Goal: Task Accomplishment & Management: Manage account settings

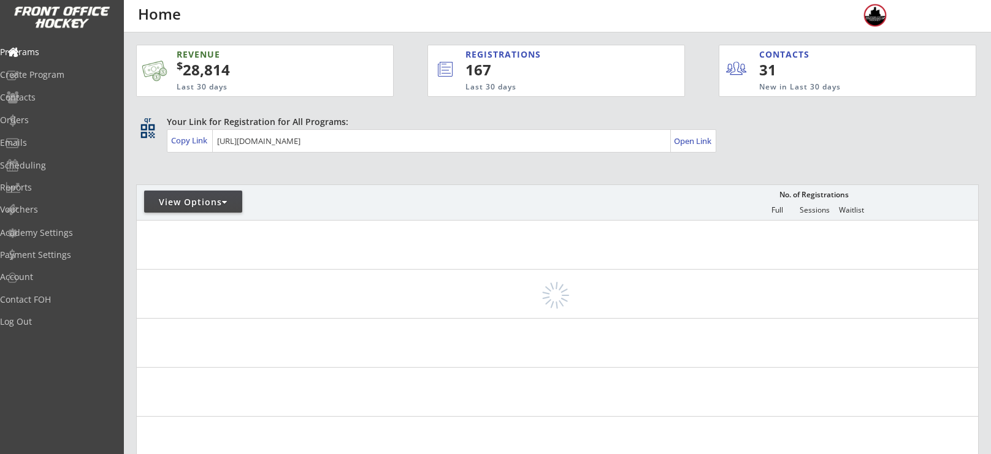
click at [199, 204] on div "View Options" at bounding box center [193, 202] width 98 height 12
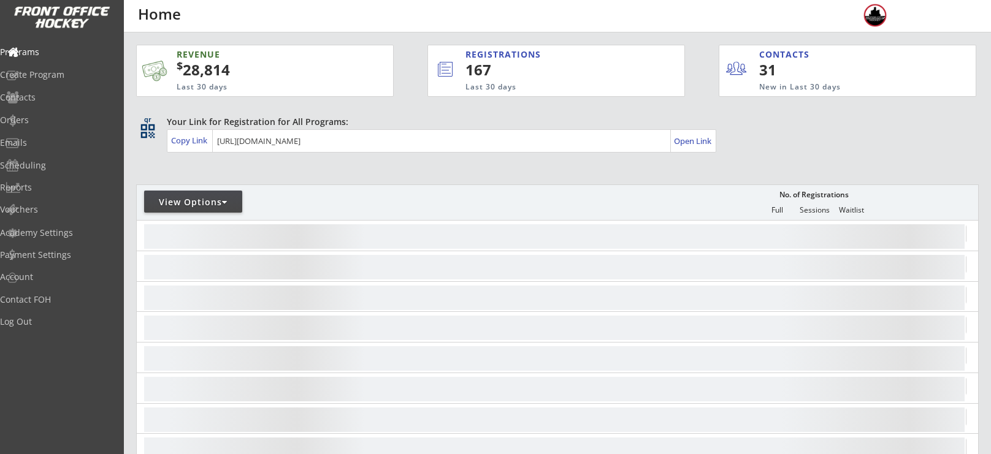
select select ""Upcoming Programs""
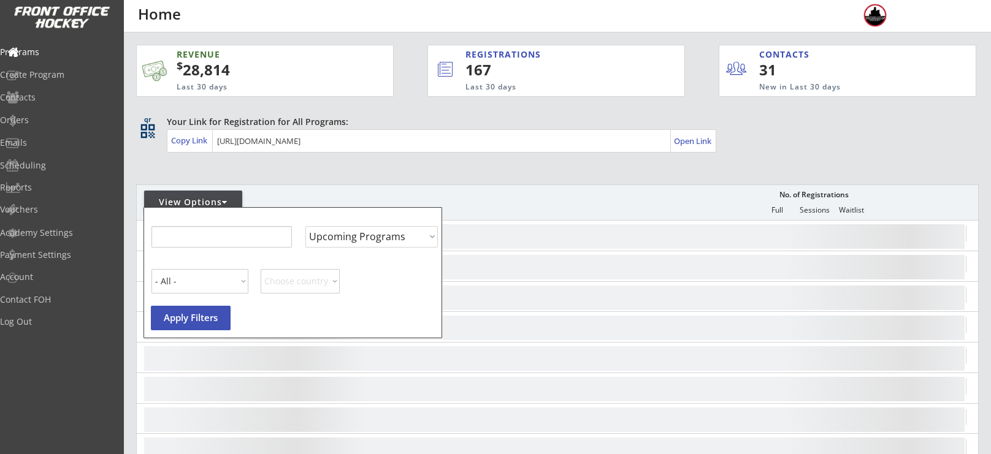
select select ""Upcoming Programs""
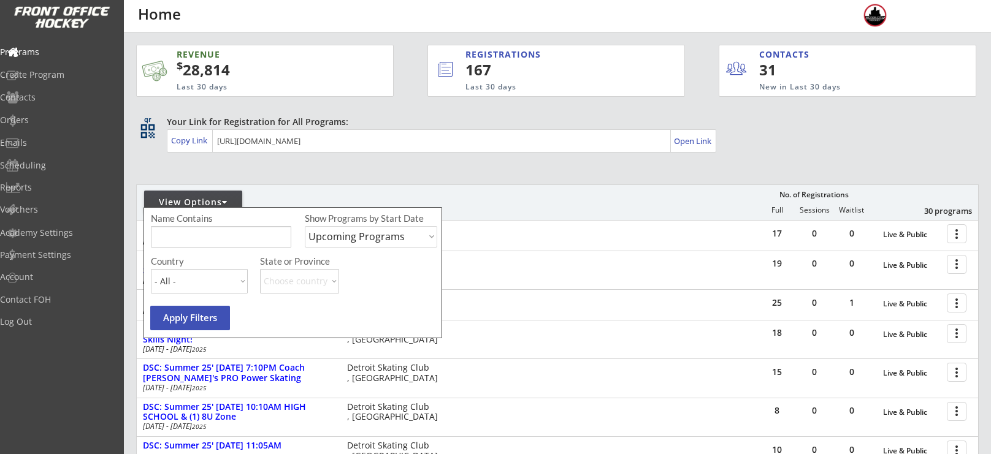
click at [213, 232] on input "input" at bounding box center [221, 236] width 140 height 21
type input "o"
type input "hoorah"
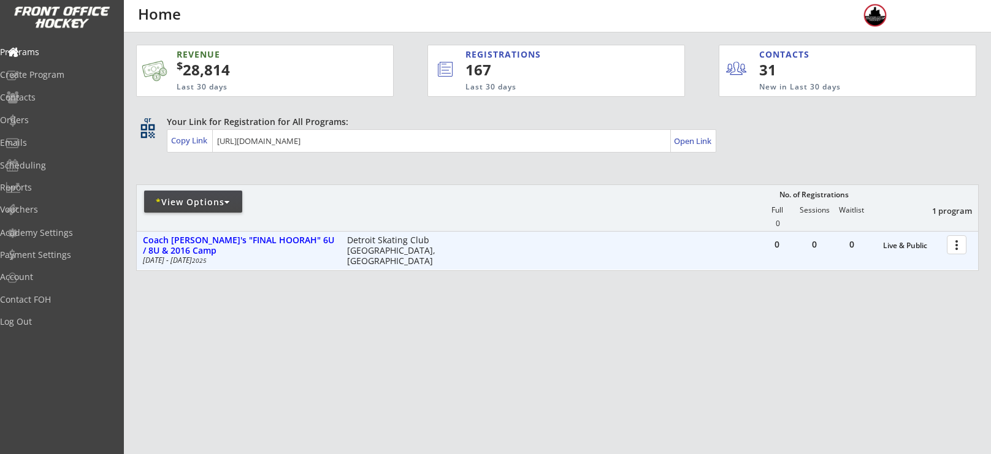
click at [955, 249] on div at bounding box center [958, 244] width 21 height 21
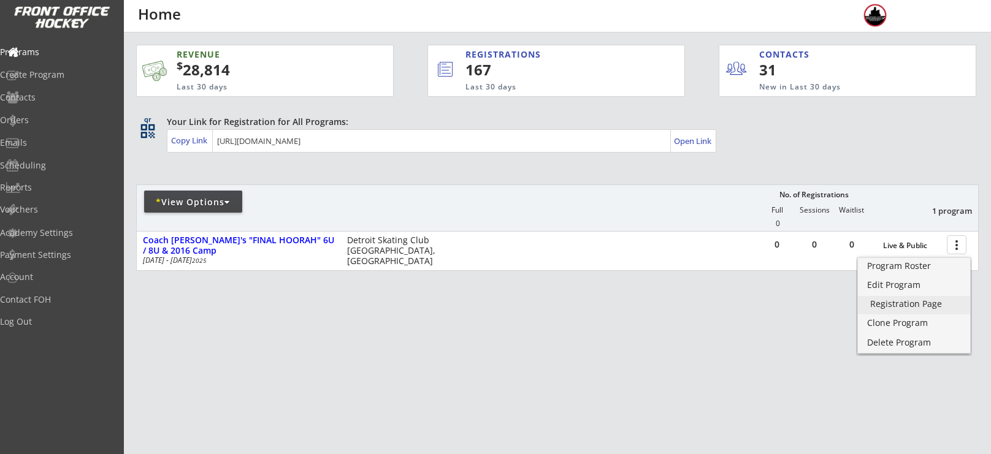
click at [923, 308] on div "Registration Page" at bounding box center [914, 304] width 88 height 9
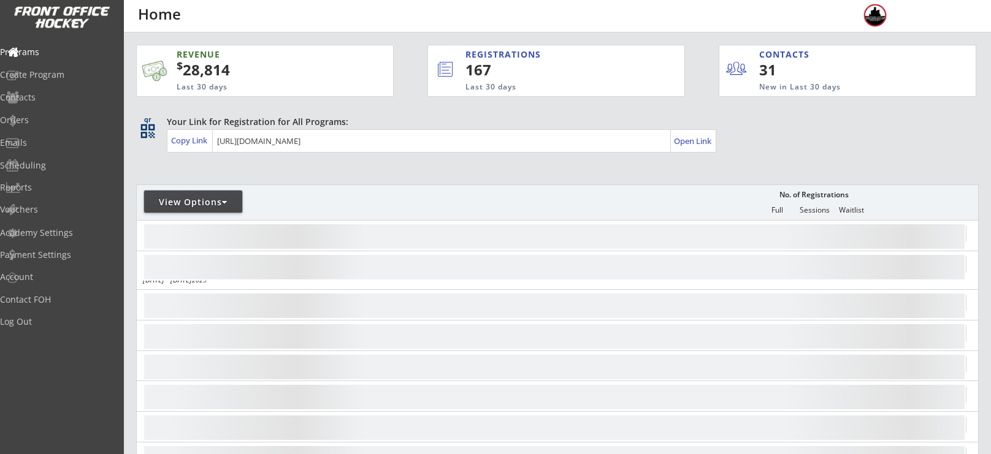
click at [208, 197] on div "View Options" at bounding box center [193, 202] width 98 height 12
select select ""Upcoming Programs""
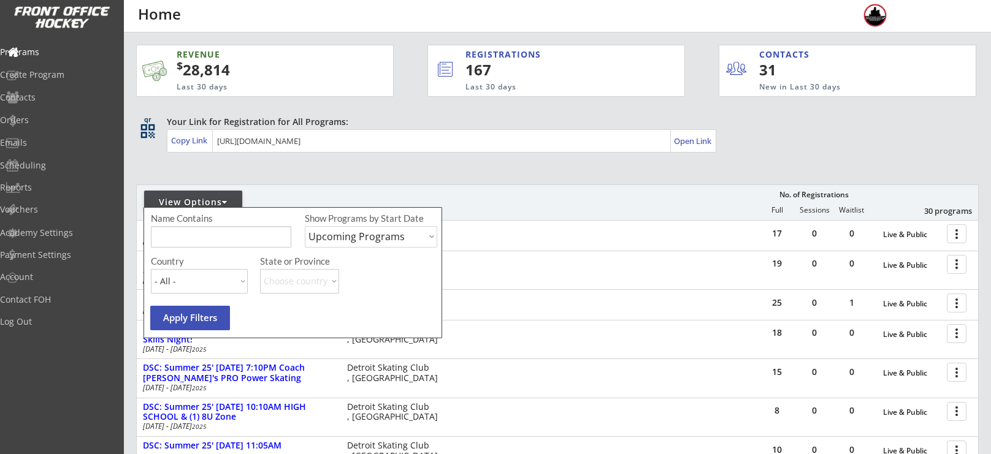
click at [221, 240] on input "input" at bounding box center [221, 236] width 140 height 21
type input "camp"
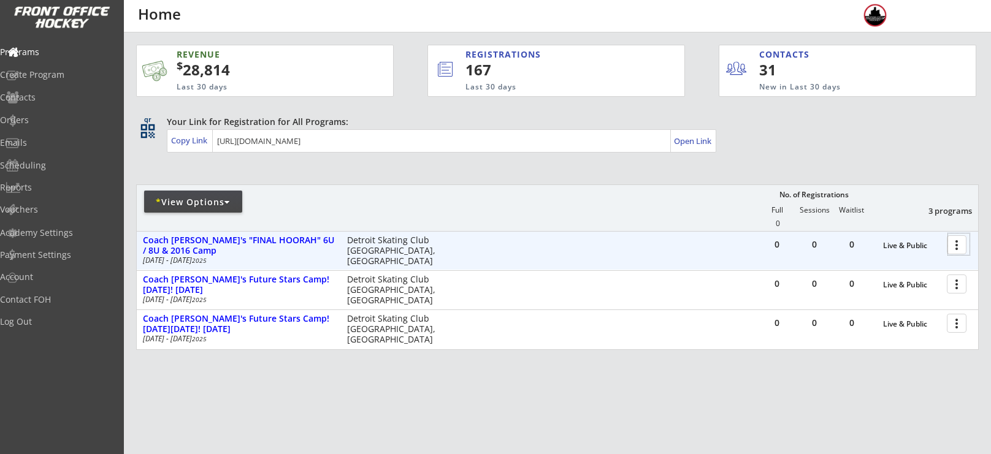
click at [960, 243] on div at bounding box center [958, 244] width 21 height 21
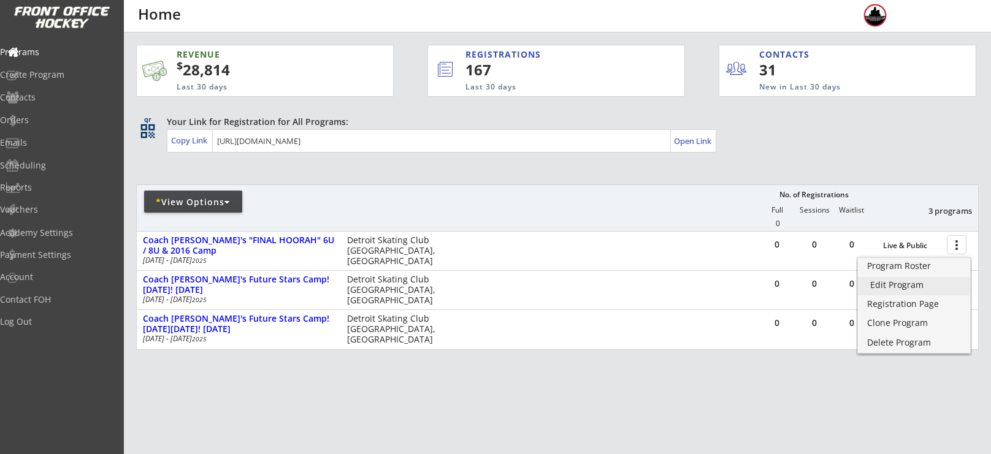
click at [920, 288] on div "Edit Program" at bounding box center [914, 285] width 88 height 9
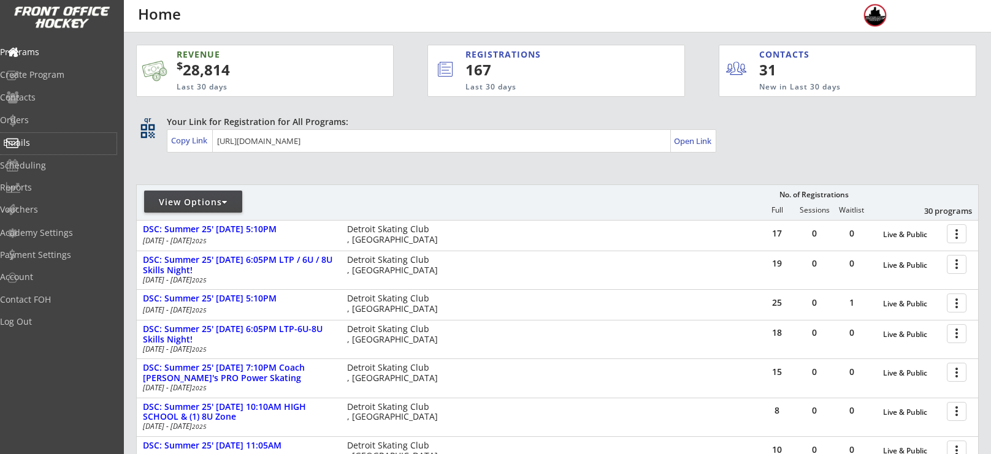
click at [50, 143] on div "Emails" at bounding box center [58, 143] width 110 height 9
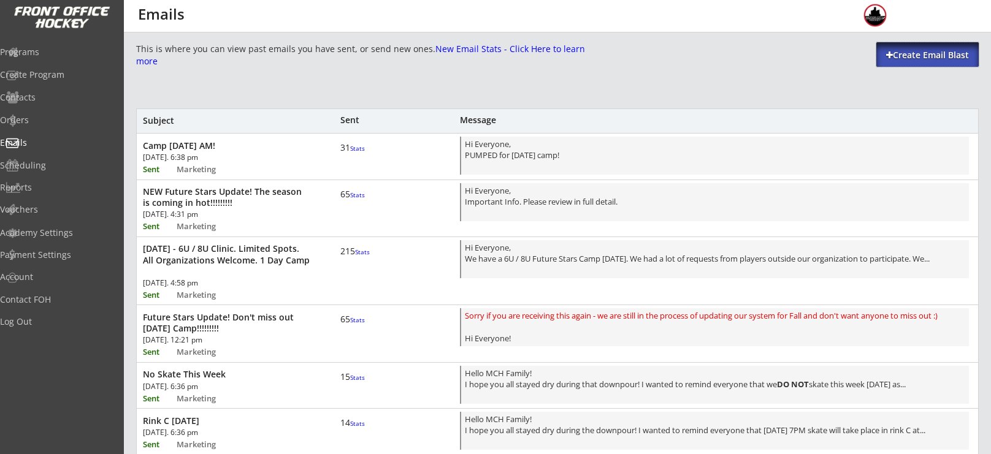
click at [923, 59] on div "Create Email Blast" at bounding box center [927, 55] width 102 height 12
select select ""All""
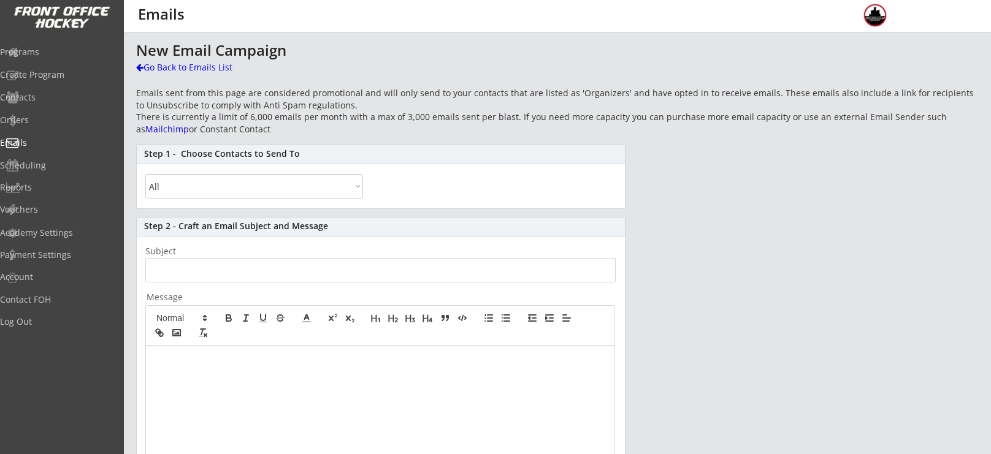
click at [307, 180] on select "All By Specific Programs Within Birth Year Range" at bounding box center [254, 186] width 218 height 25
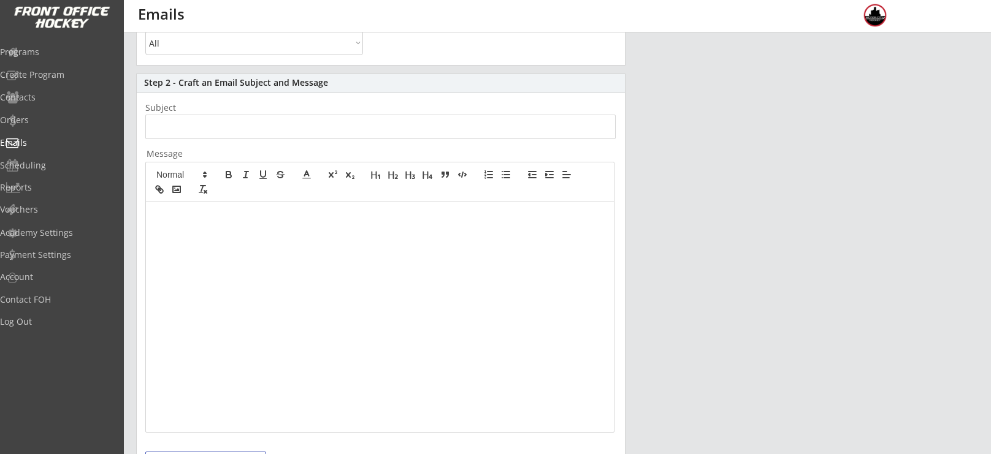
scroll to position [133, 0]
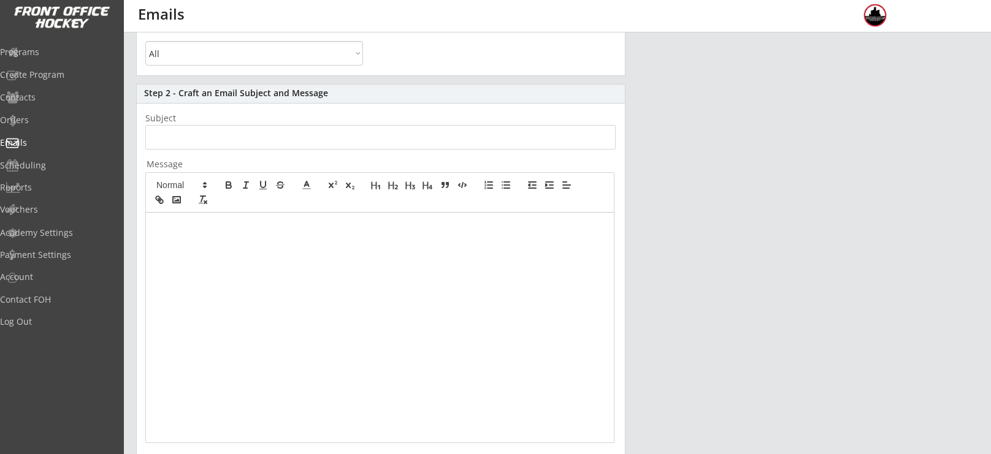
click at [273, 261] on div at bounding box center [380, 328] width 468 height 230
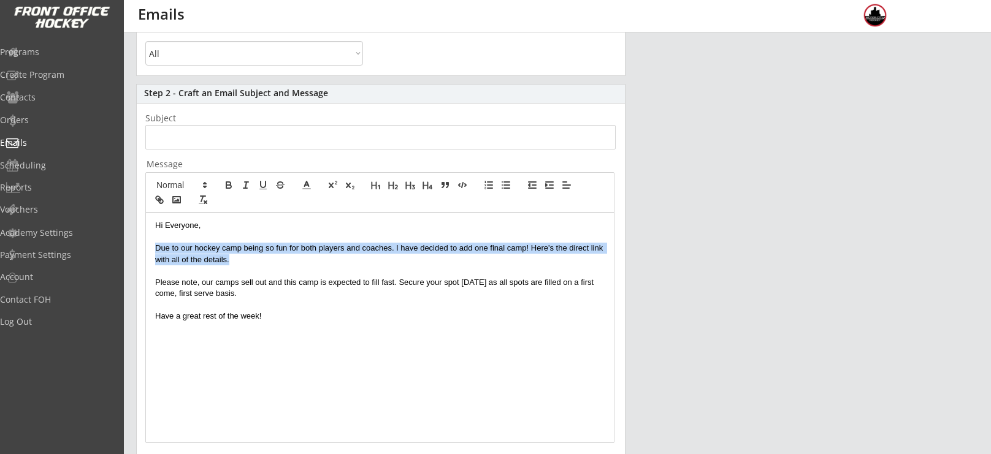
drag, startPoint x: 253, startPoint y: 261, endPoint x: 147, endPoint y: 247, distance: 106.4
click at [147, 247] on div "Hi Everyone, Due to our hockey camp being so fun for both players and coaches. …" at bounding box center [380, 328] width 468 height 230
click at [162, 200] on icon "button" at bounding box center [161, 201] width 4 height 4
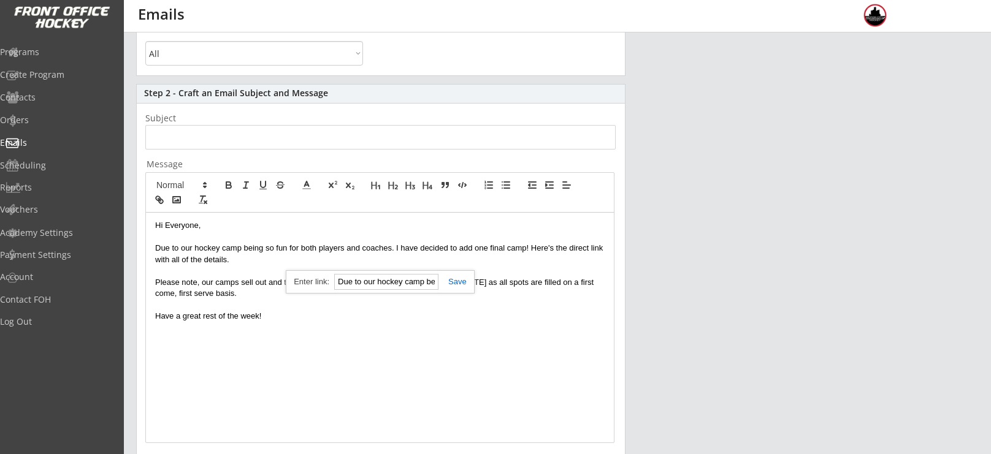
paste input "https://mailchi.mp/c6ff47768400/1st-to-know-camp-is-too-fun-so-i-added-1-final-…"
type input "https://mailchi.mp/c6ff47768400/1st-to-know-camp-is-too-fun-so-i-added-1-final-…"
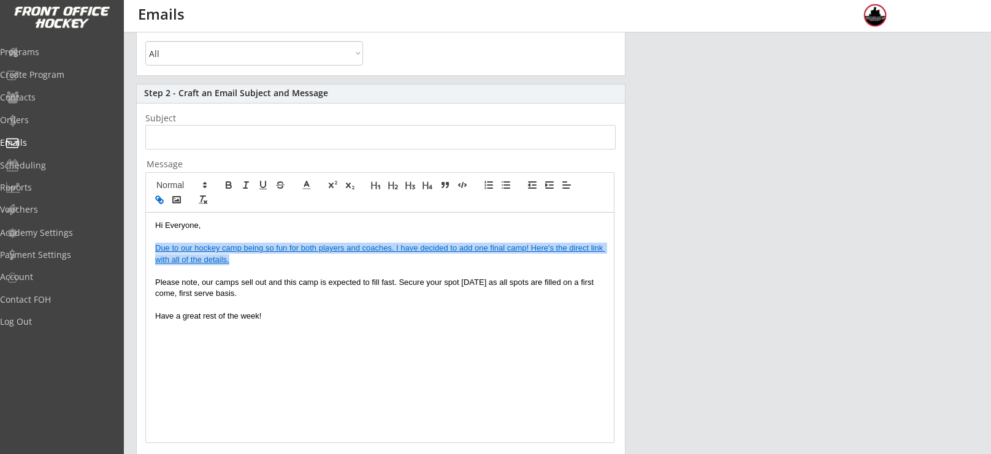
scroll to position [0, 0]
click at [369, 143] on input "input" at bounding box center [380, 137] width 470 height 25
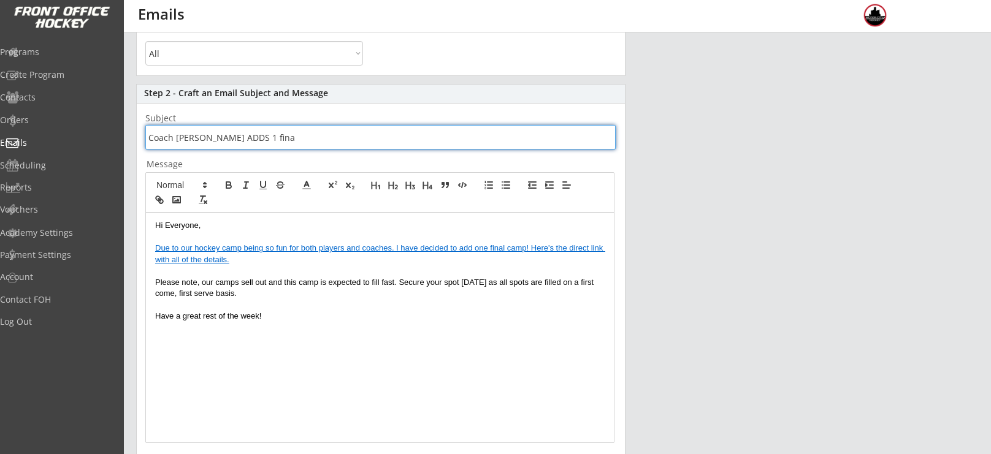
click at [269, 141] on input "input" at bounding box center [380, 137] width 470 height 25
click at [217, 134] on input "input" at bounding box center [380, 137] width 470 height 25
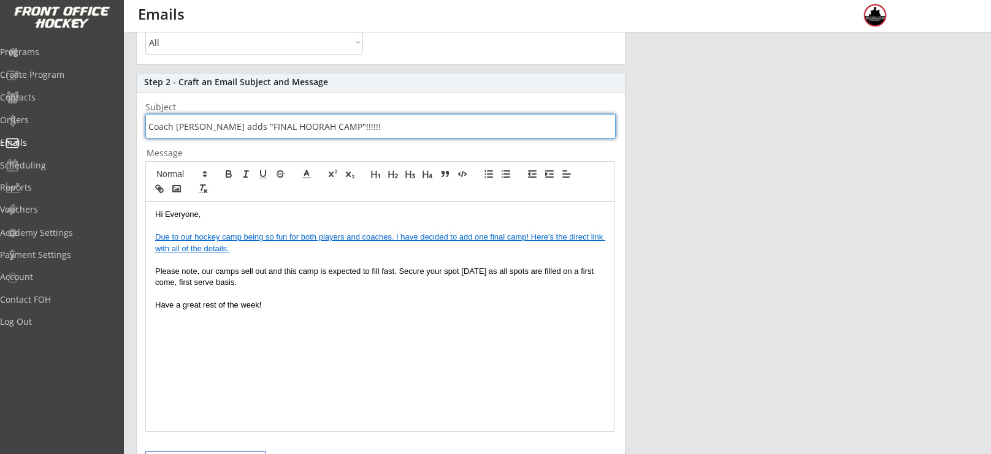
scroll to position [148, 0]
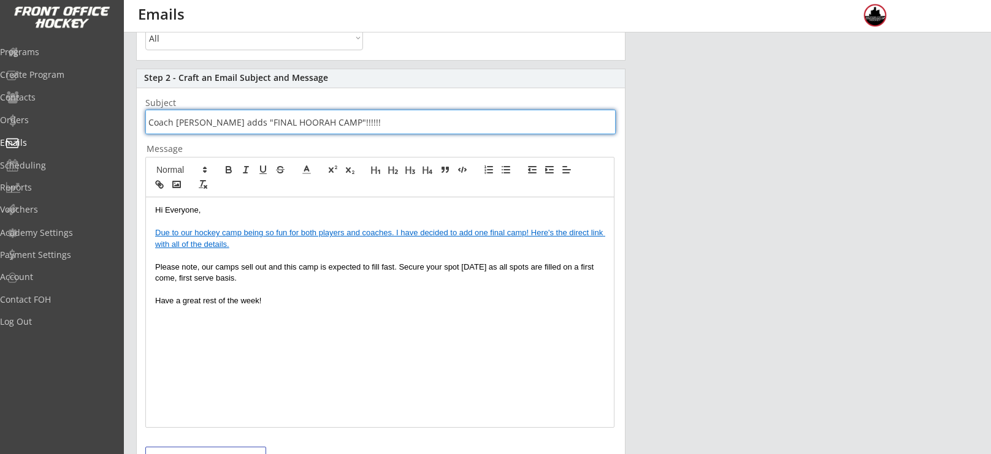
click at [357, 132] on input "input" at bounding box center [380, 122] width 470 height 25
click at [147, 115] on input "input" at bounding box center [380, 122] width 470 height 25
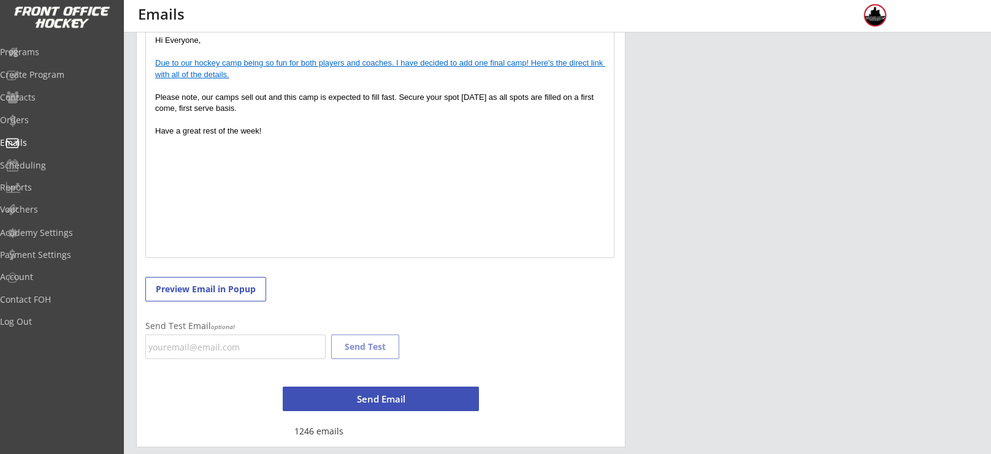
scroll to position [319, 0]
type input "NEW! Coach Rich adds "FINAL HOORAH CAMP"!!!!!!"
click at [398, 396] on button "Send Email" at bounding box center [381, 398] width 196 height 25
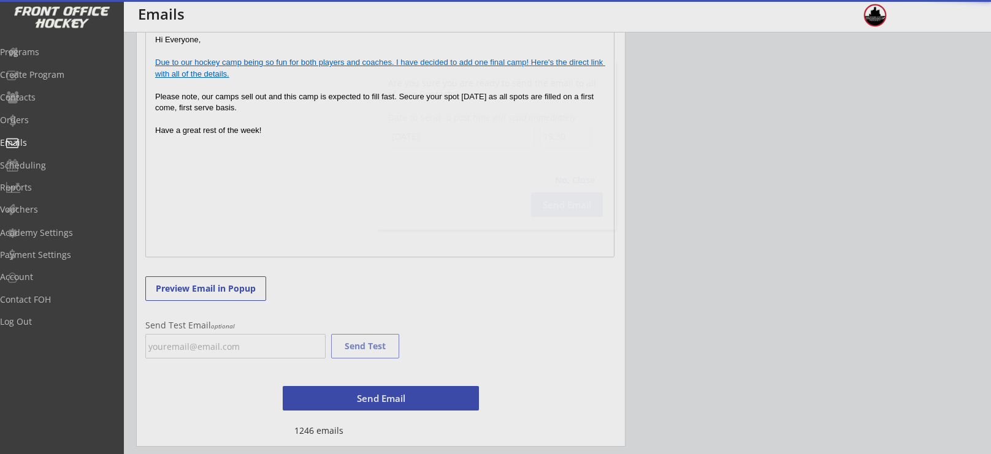
scroll to position [880, 0]
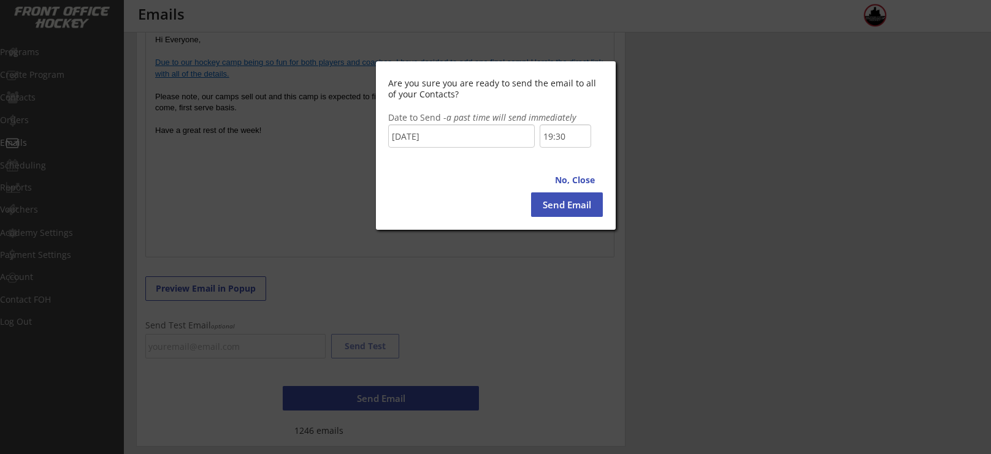
click at [559, 143] on input "19:30" at bounding box center [566, 135] width 52 height 23
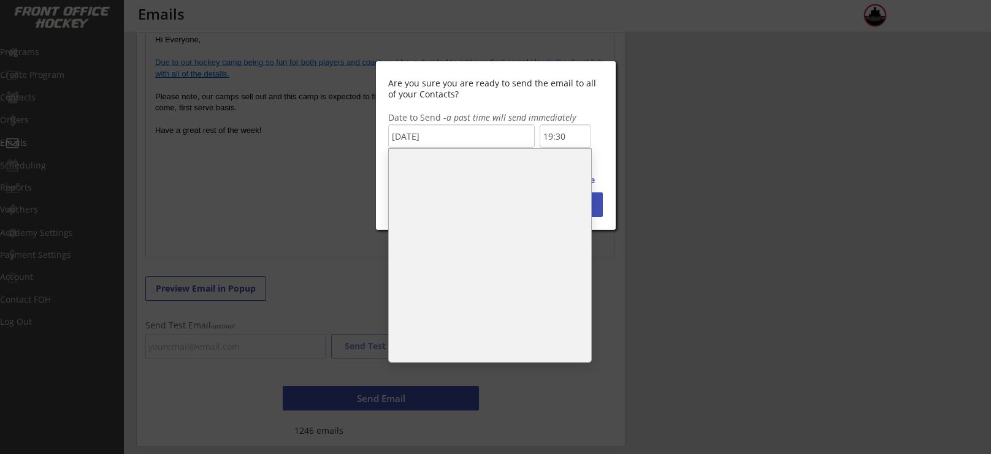
scroll to position [479, 0]
click at [478, 207] on li "11:00" at bounding box center [490, 212] width 202 height 25
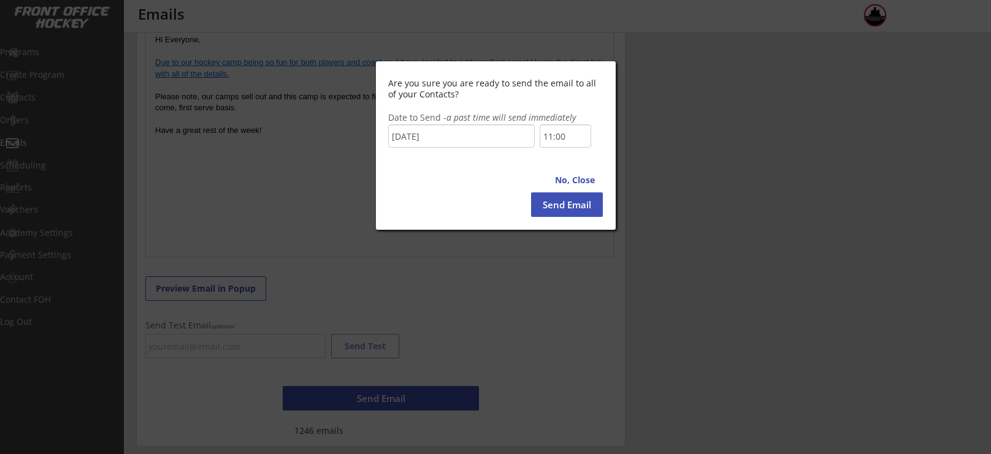
click at [552, 199] on button "Send Email" at bounding box center [567, 205] width 72 height 25
type input "19:30"
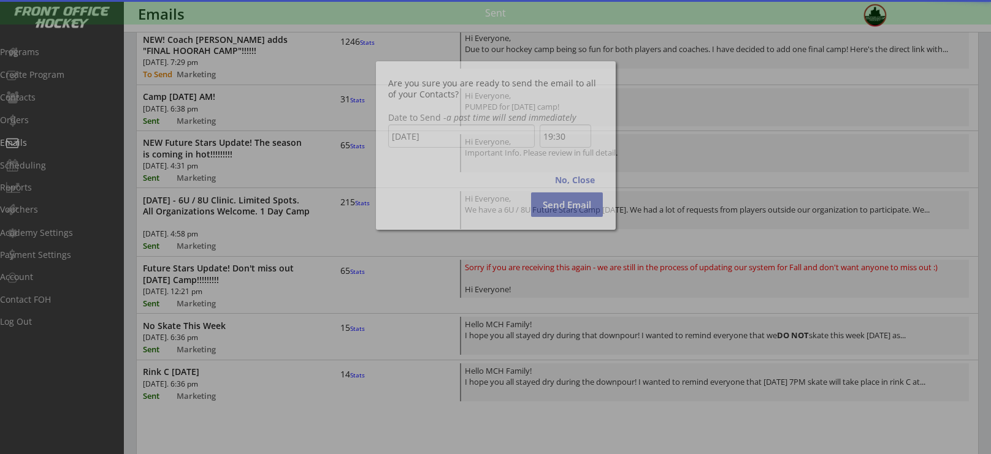
scroll to position [0, 0]
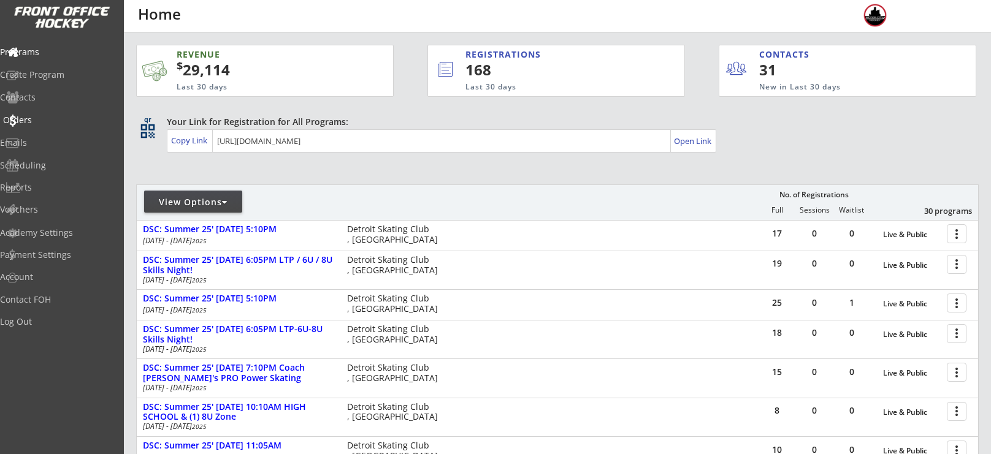
click at [58, 122] on div "Orders" at bounding box center [58, 120] width 110 height 9
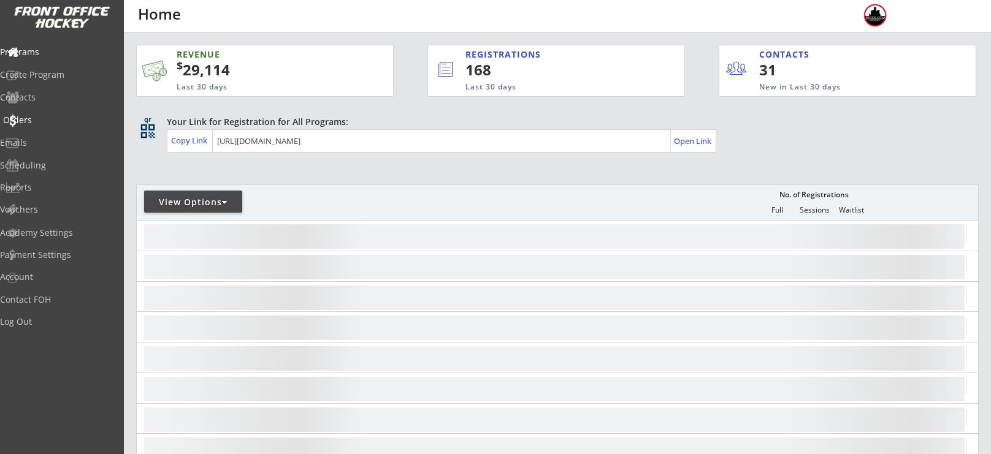
click at [45, 121] on div "Orders" at bounding box center [58, 120] width 110 height 9
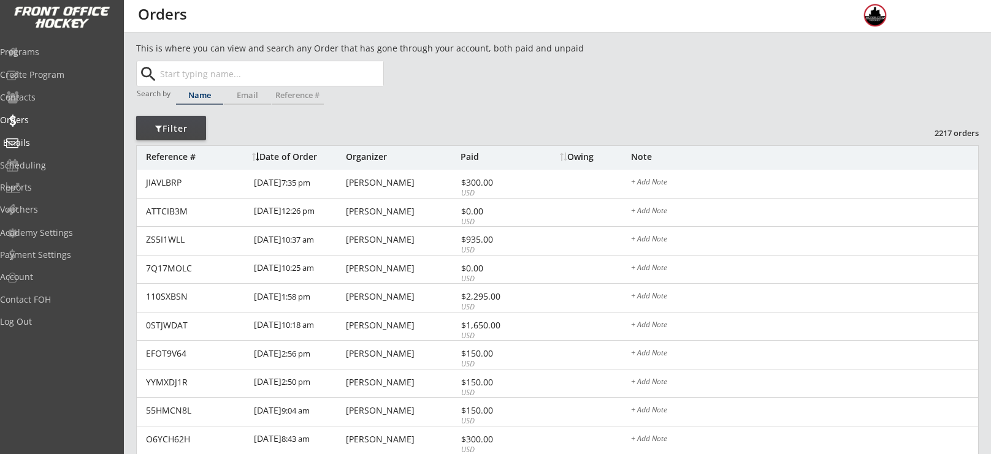
click at [47, 143] on div "Emails" at bounding box center [58, 143] width 110 height 9
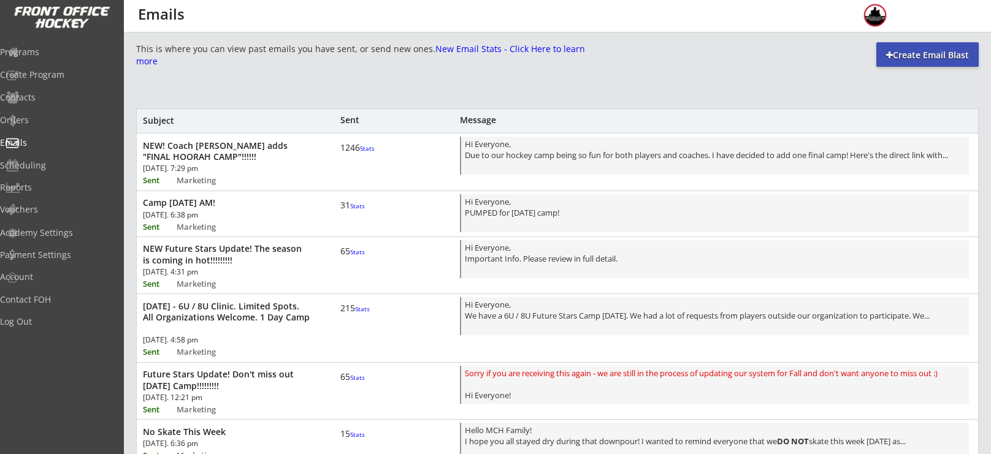
click at [376, 153] on div "1246 Stats" at bounding box center [358, 147] width 37 height 11
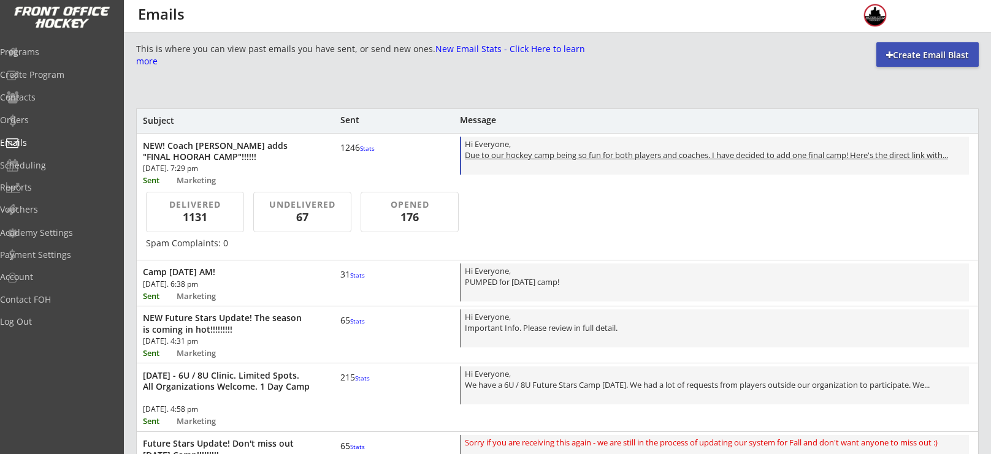
click at [540, 161] on link "Due to our hockey camp being so fun for both players and coaches. I have decide…" at bounding box center [706, 155] width 483 height 11
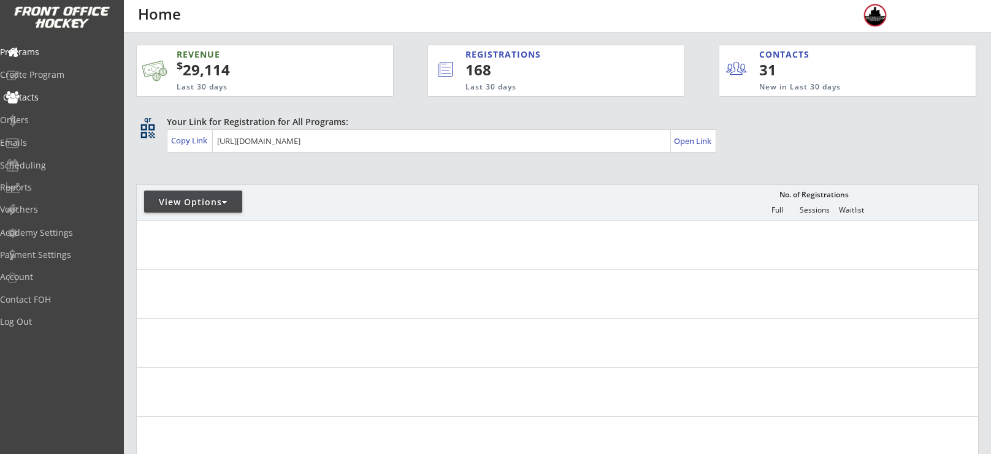
click at [50, 120] on div "Orders" at bounding box center [58, 120] width 117 height 9
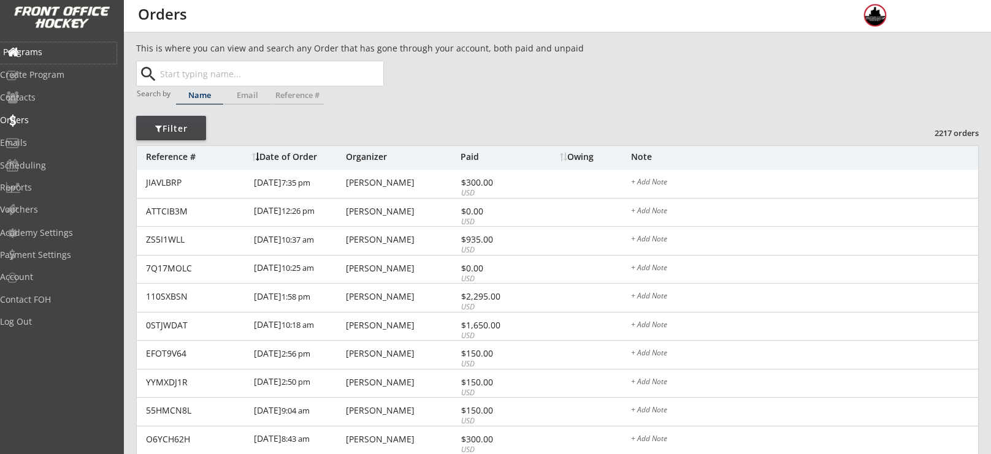
click at [65, 58] on div "Programs" at bounding box center [58, 52] width 117 height 21
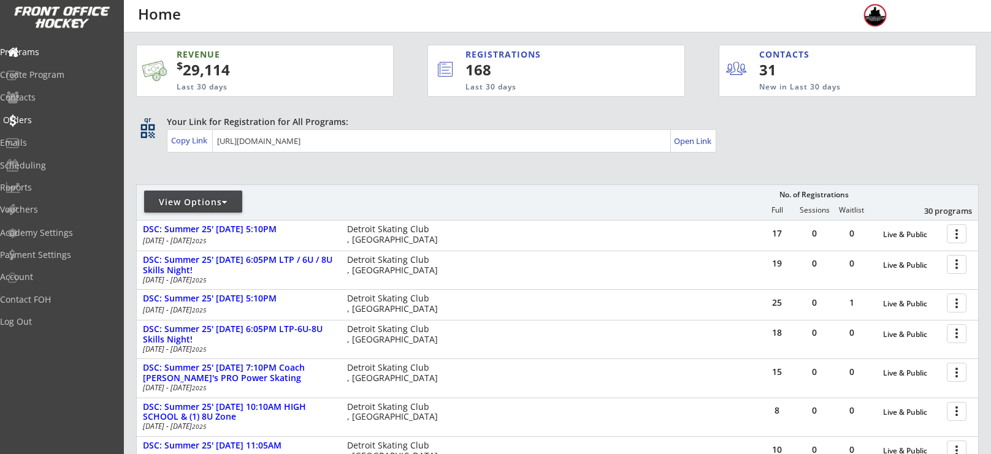
click at [69, 123] on div "Orders" at bounding box center [58, 120] width 110 height 9
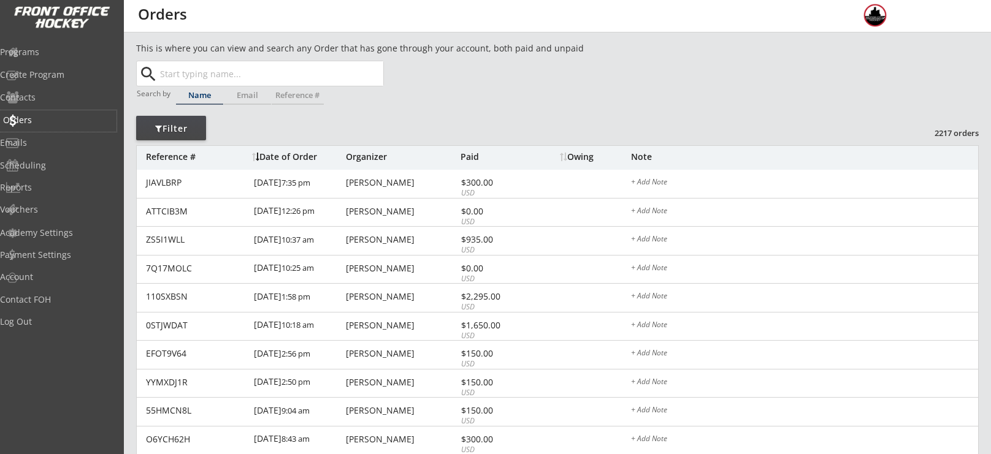
click at [34, 116] on div "Orders" at bounding box center [58, 120] width 110 height 9
click at [26, 61] on div "Programs" at bounding box center [58, 52] width 117 height 21
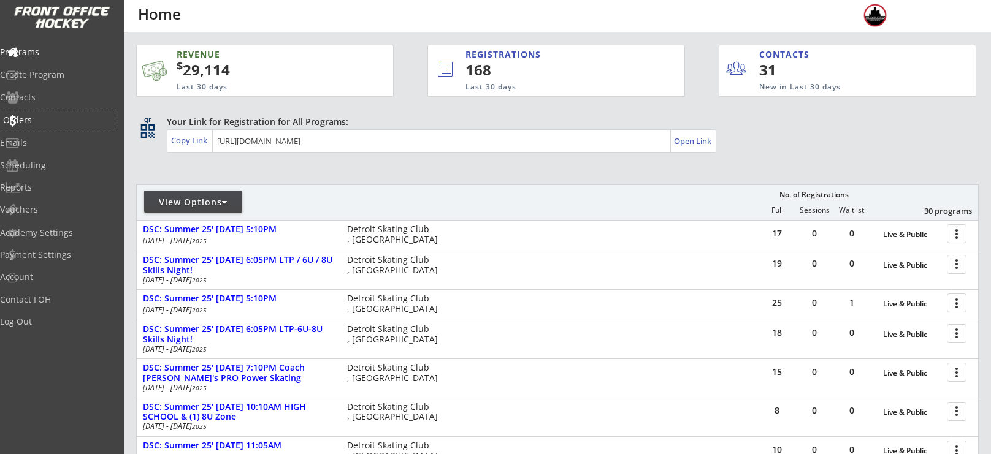
click at [42, 124] on div "Orders" at bounding box center [58, 120] width 110 height 9
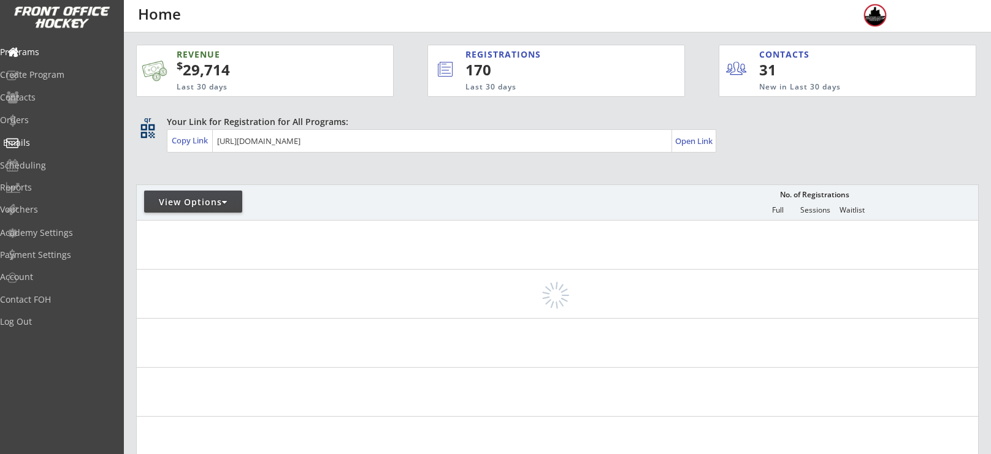
click at [50, 141] on div "Emails" at bounding box center [58, 143] width 110 height 9
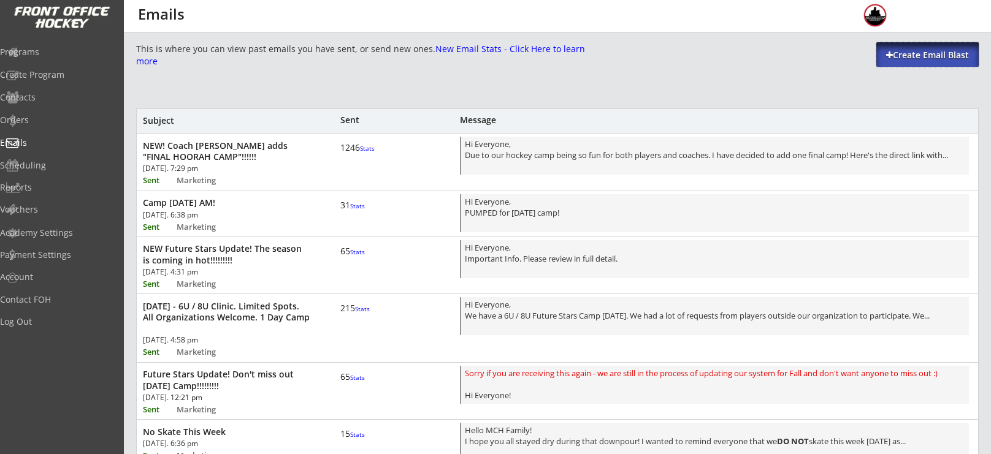
click at [919, 64] on div "Create Email Blast" at bounding box center [927, 54] width 102 height 25
select select ""All""
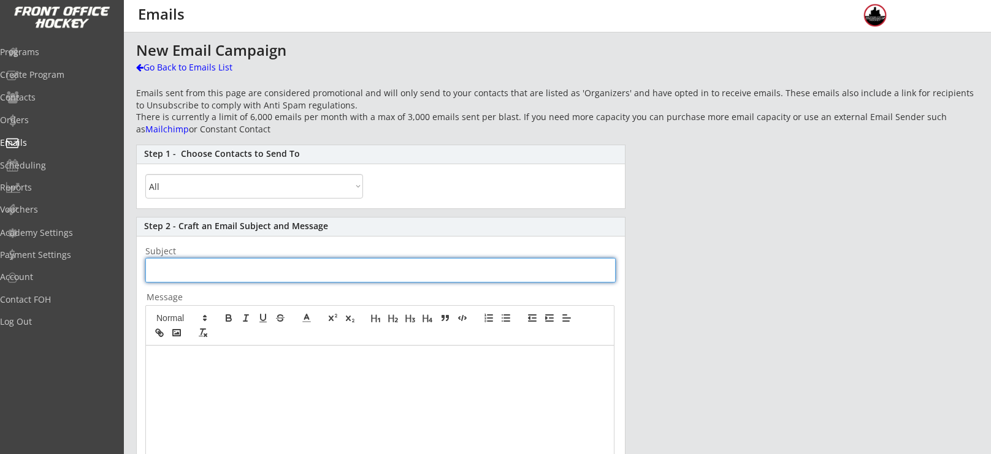
click at [392, 266] on input "input" at bounding box center [380, 270] width 470 height 25
type input "NEW LINK - Sorry about that! "Coach [PERSON_NAME]'s FINAL HOORAH CAMP"!"
click at [380, 399] on div at bounding box center [380, 461] width 468 height 230
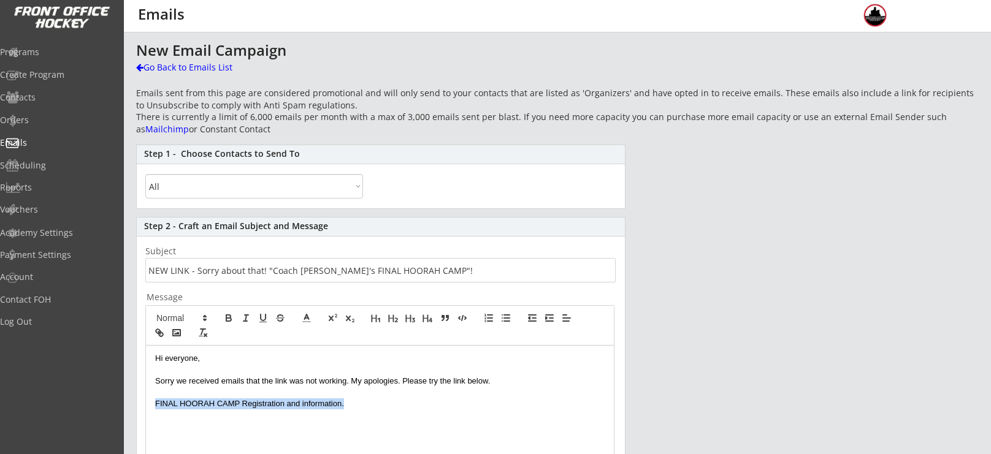
drag, startPoint x: 364, startPoint y: 405, endPoint x: 150, endPoint y: 402, distance: 213.4
click at [150, 402] on div "Hi everyone, Sorry we received emails that the link was not working. My apologi…" at bounding box center [380, 461] width 468 height 230
click at [162, 329] on icon "button" at bounding box center [159, 332] width 11 height 11
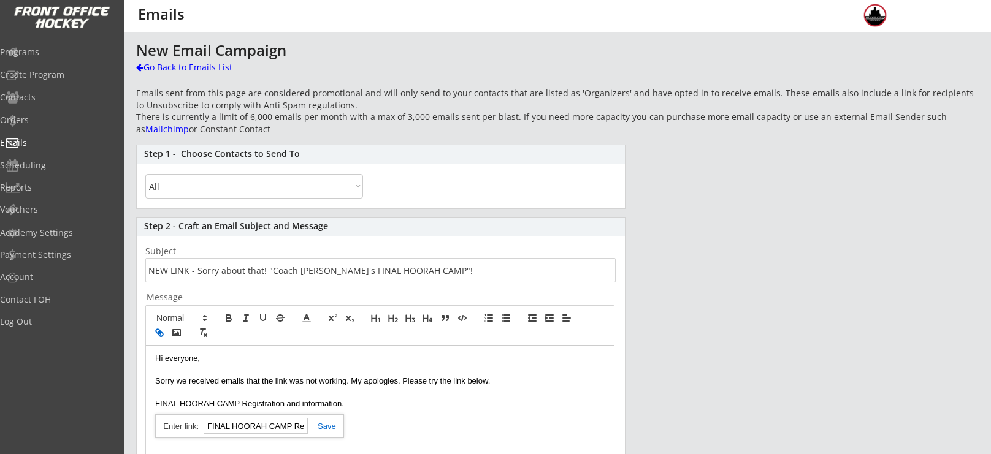
paste input "[URL][DOMAIN_NAME]"
type input "[URL][DOMAIN_NAME]"
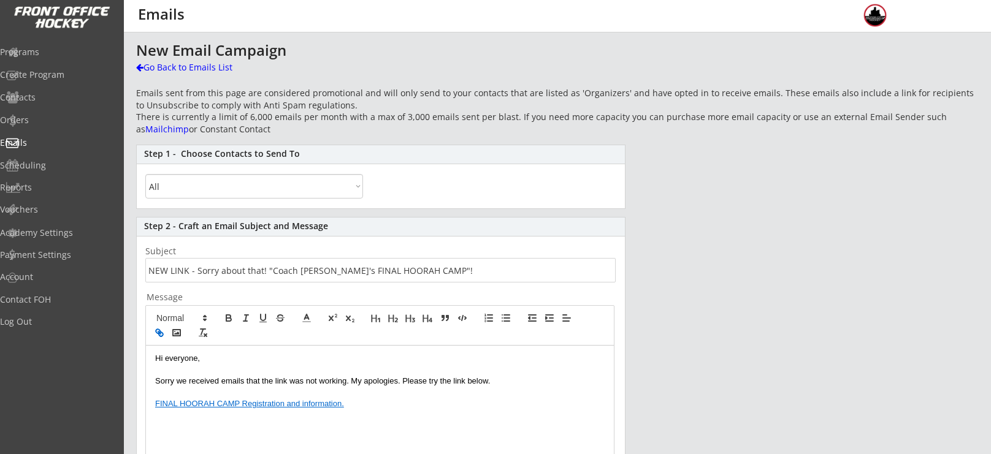
click at [361, 408] on p "FINAL HOORAH CAMP Registration and information." at bounding box center [379, 404] width 449 height 11
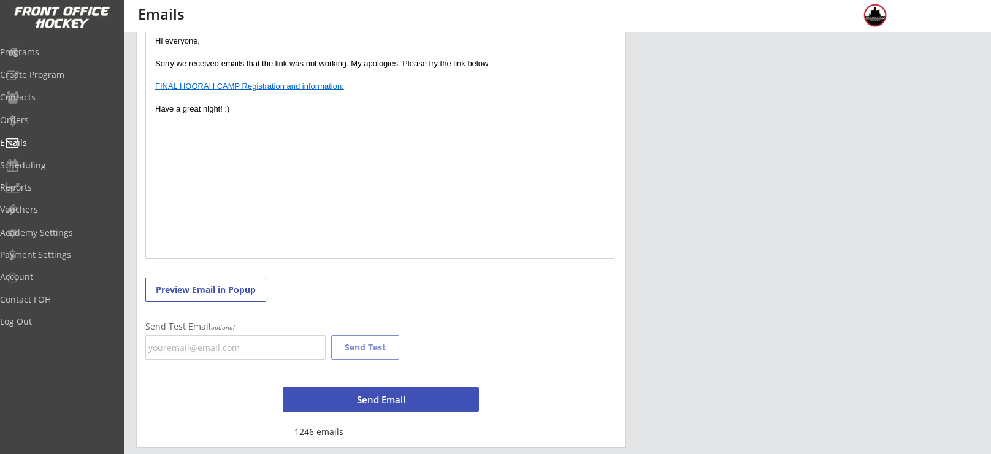
scroll to position [319, 0]
click at [278, 349] on input "email" at bounding box center [235, 346] width 180 height 25
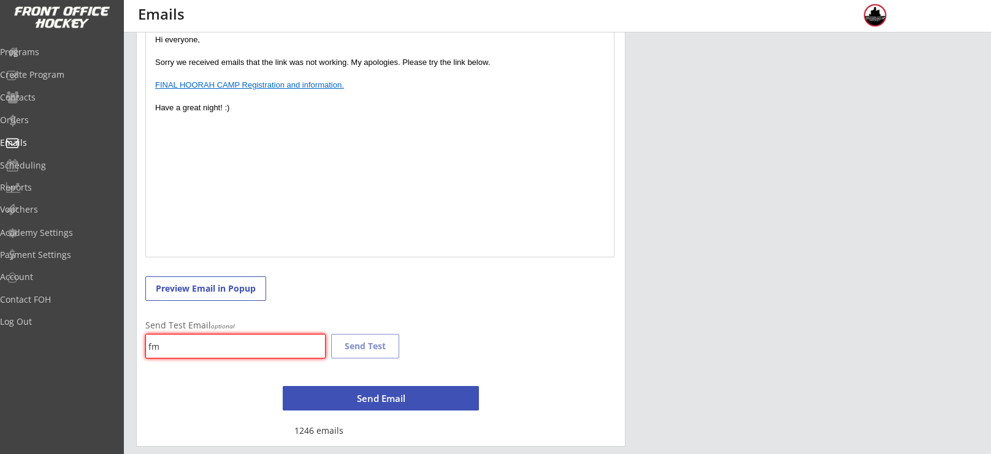
type input "f"
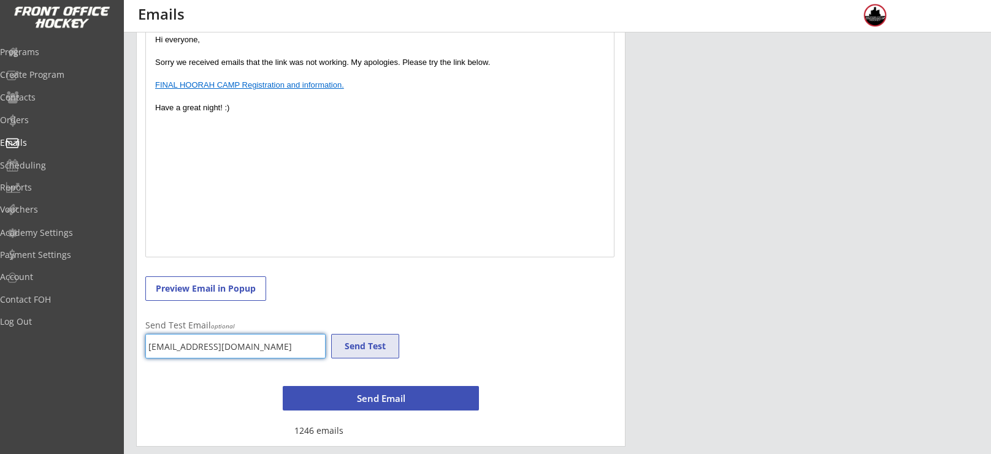
type input "rm@motorcityhockey.com"
click at [357, 343] on button "Send Test" at bounding box center [365, 346] width 68 height 25
click at [356, 343] on button "Send Test" at bounding box center [365, 346] width 68 height 25
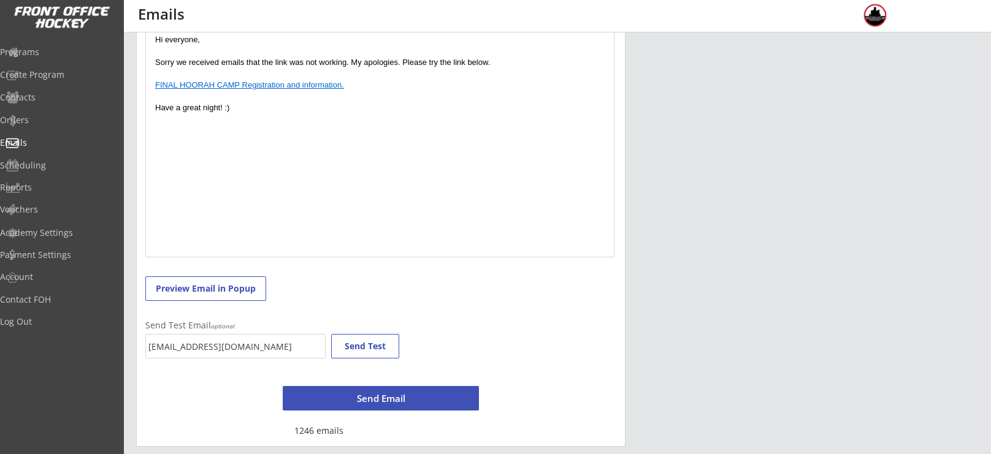
click at [277, 81] on link "FINAL HOORAH CAMP Registration and information." at bounding box center [249, 84] width 189 height 9
click at [275, 107] on link "[URL][DOMAIN_NAME]" at bounding box center [236, 107] width 84 height 16
drag, startPoint x: 410, startPoint y: 397, endPoint x: 457, endPoint y: 215, distance: 188.7
click at [457, 215] on div "Step 2 - Craft an Email Subject and Message Subject Message Hi everyone, Sorry …" at bounding box center [380, 172] width 489 height 549
click at [357, 403] on button "Send Email" at bounding box center [381, 398] width 196 height 25
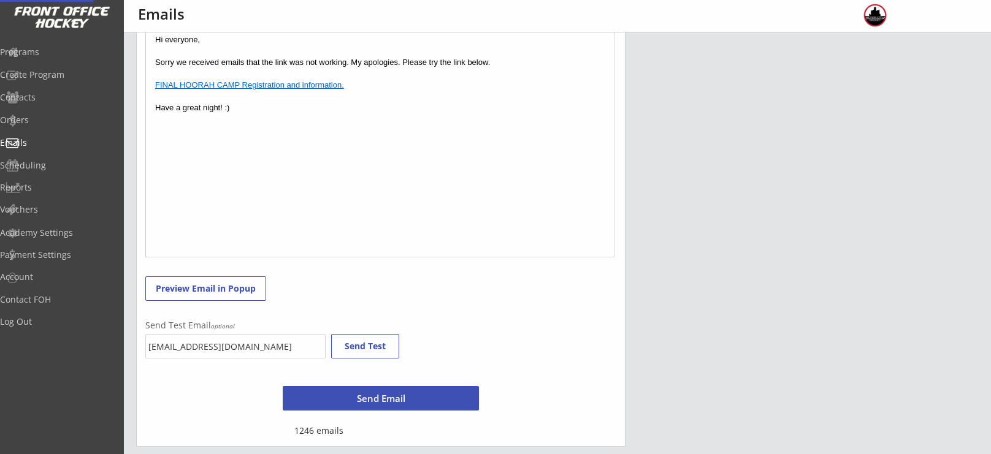
scroll to position [927, 0]
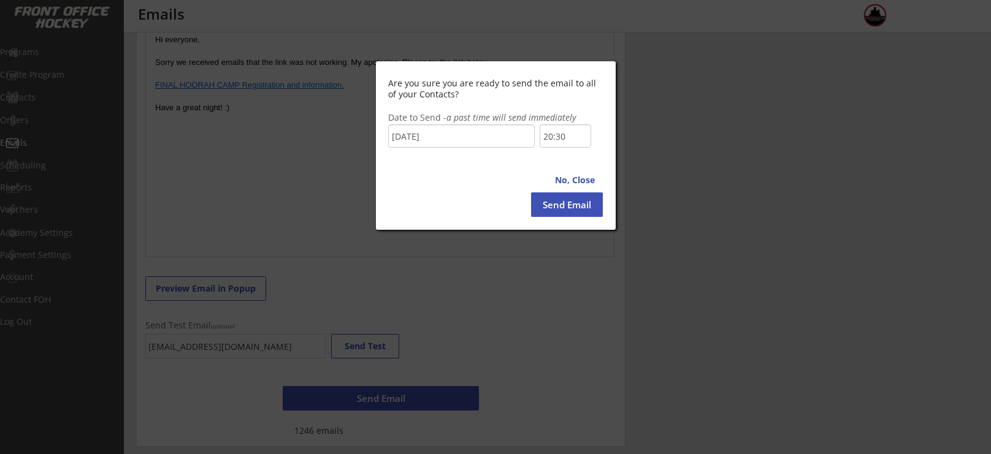
click at [560, 144] on input "20:30" at bounding box center [566, 135] width 52 height 23
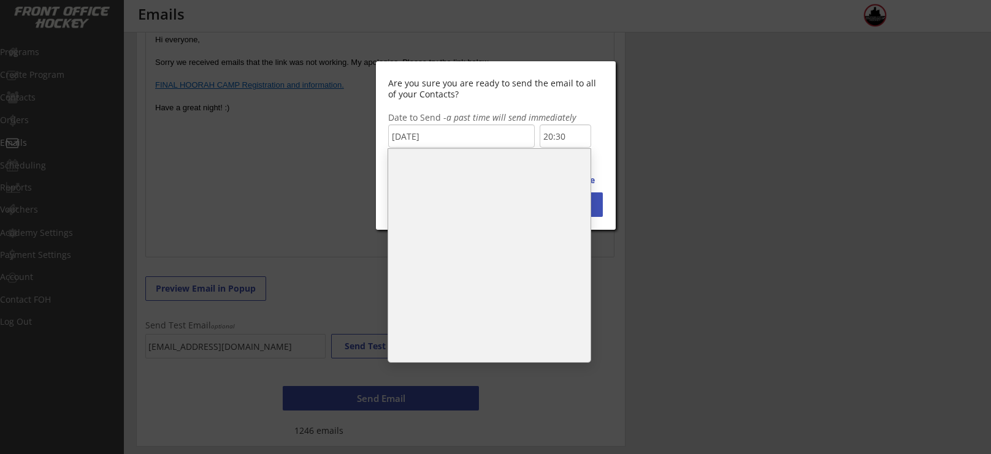
scroll to position [596, 0]
click at [502, 185] on li "13:00" at bounding box center [489, 190] width 202 height 25
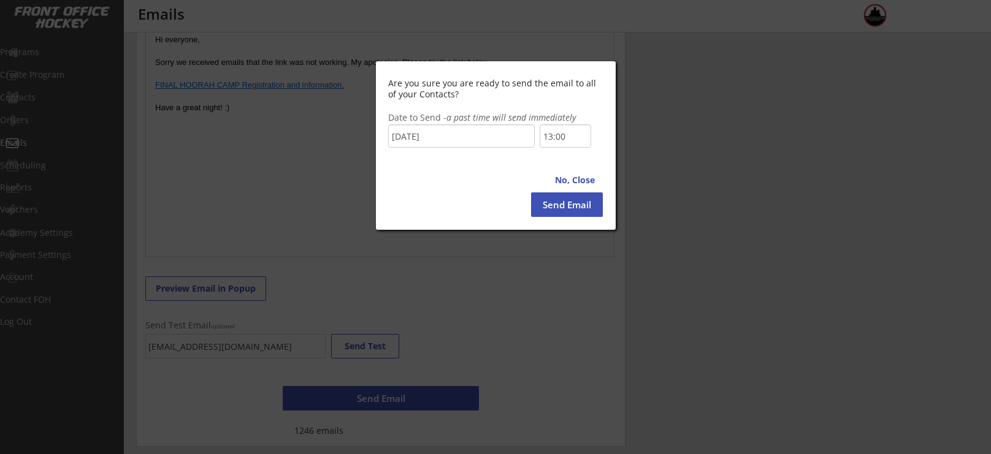
click at [565, 204] on button "Send Email" at bounding box center [567, 205] width 72 height 25
type input "20:30"
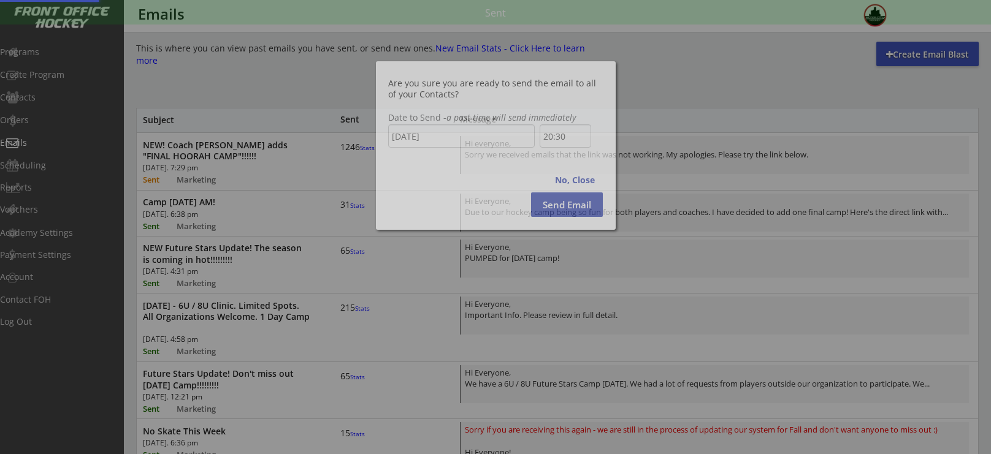
scroll to position [927, 0]
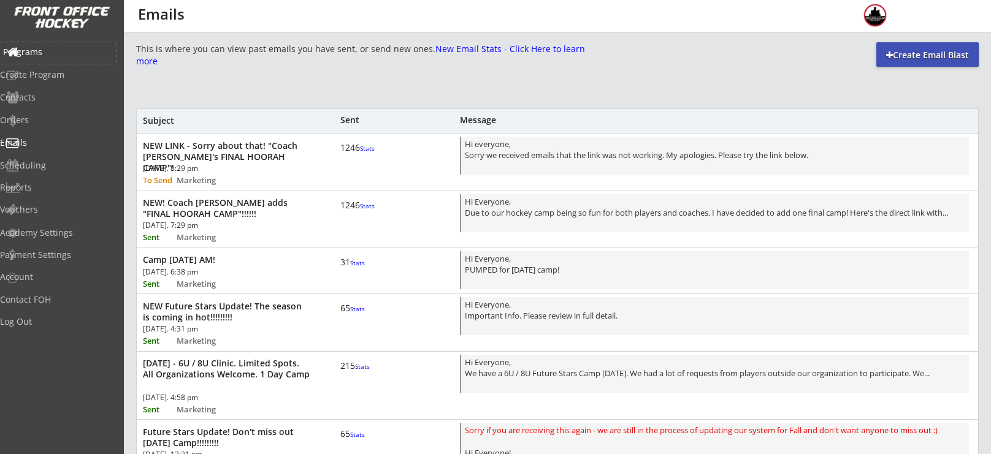
click at [51, 56] on div "Programs" at bounding box center [58, 52] width 110 height 9
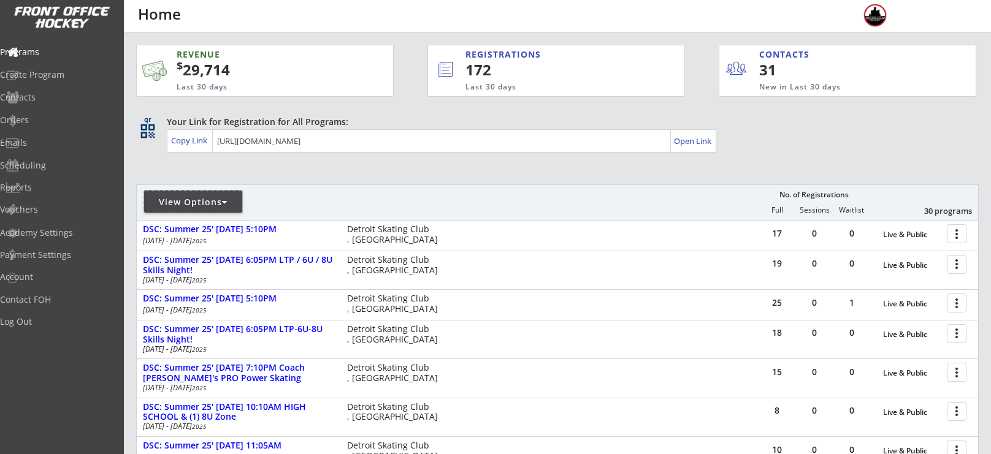
click at [230, 206] on div "View Options" at bounding box center [193, 202] width 98 height 12
select select ""Upcoming Programs""
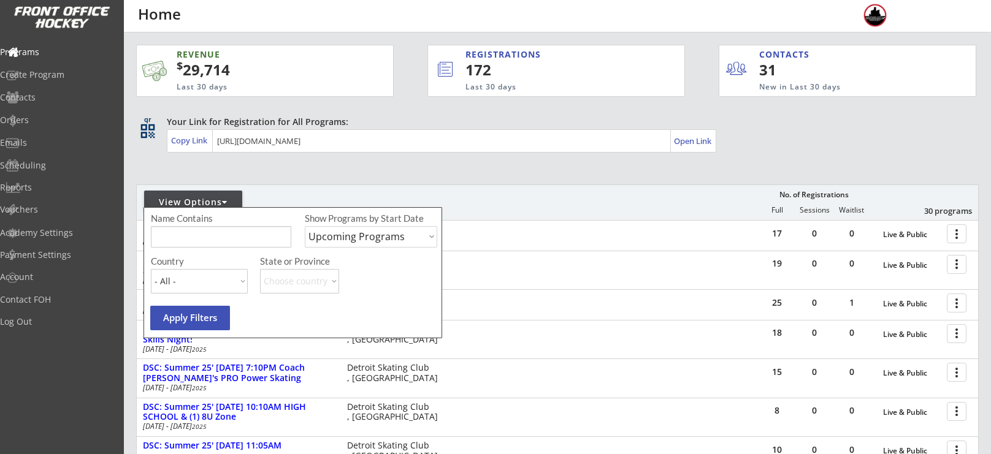
click at [148, 27] on div "menu Home" at bounding box center [495, 16] width 991 height 32
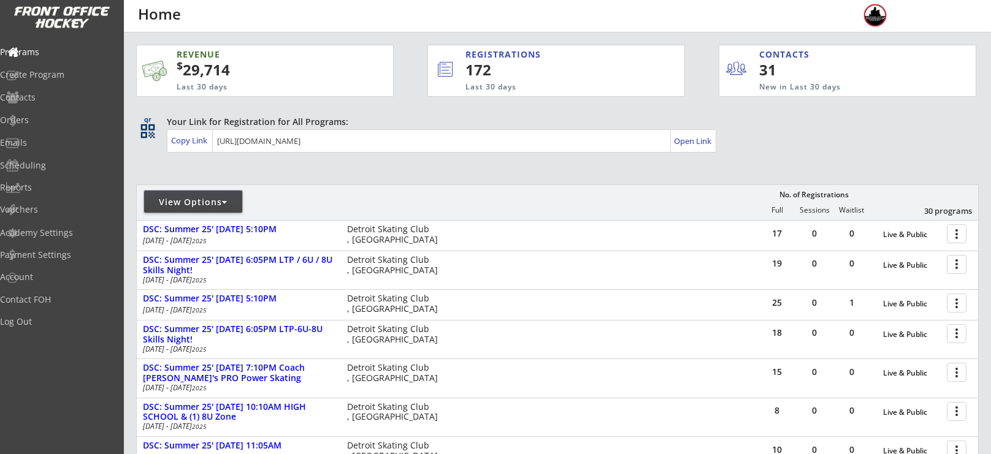
click at [227, 205] on div at bounding box center [225, 202] width 6 height 9
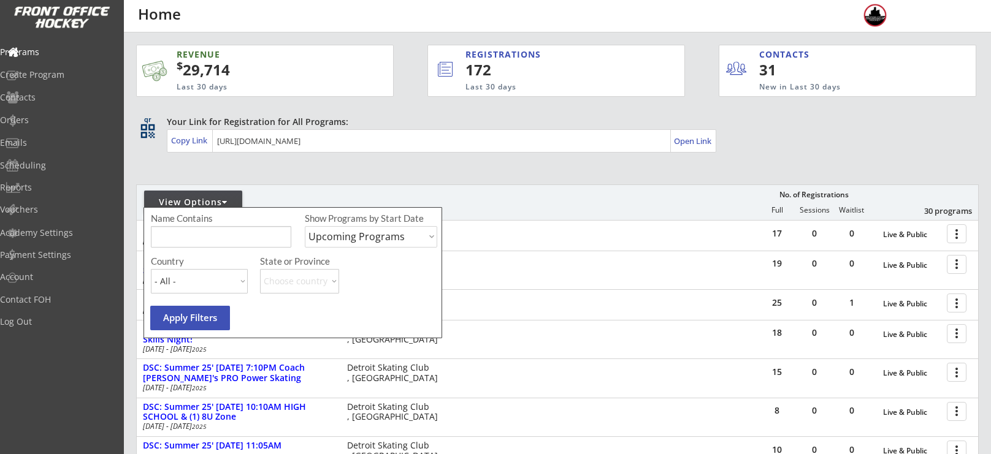
click at [230, 226] on input "input" at bounding box center [221, 236] width 140 height 21
click at [45, 117] on div "Orders" at bounding box center [58, 120] width 110 height 9
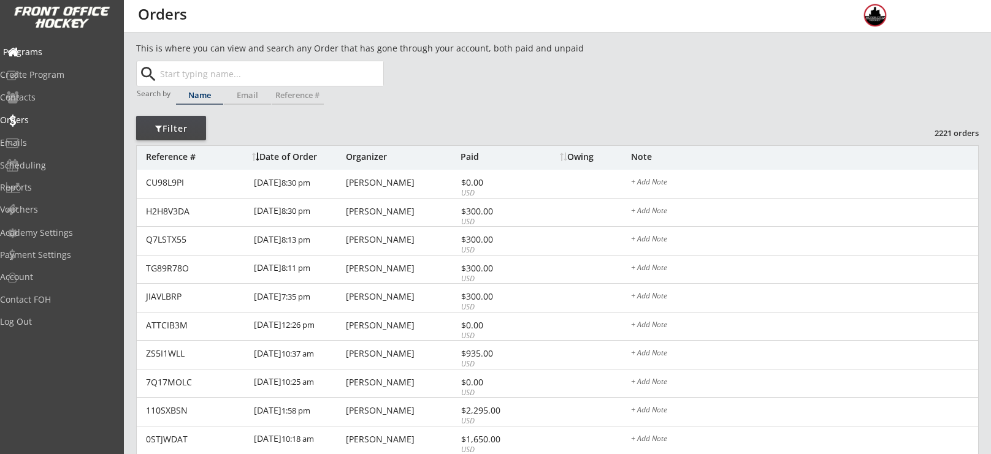
click at [41, 55] on div "Programs" at bounding box center [58, 52] width 110 height 9
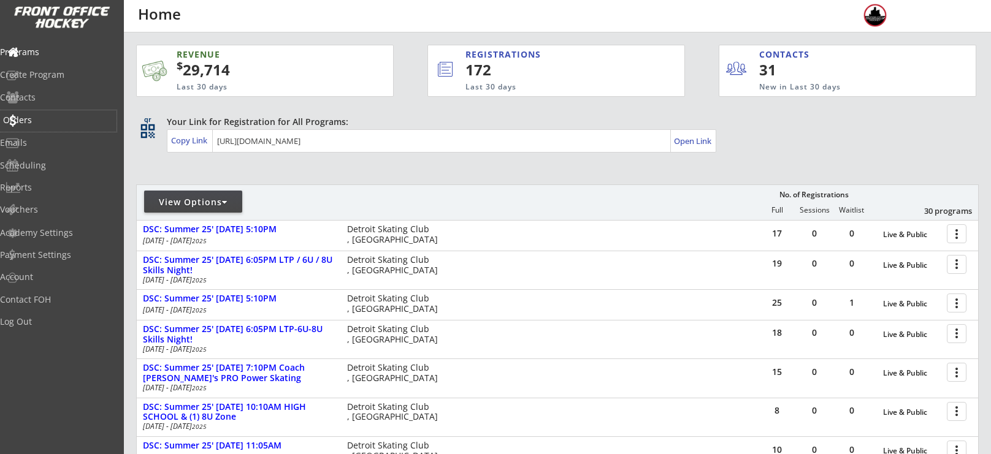
click at [23, 128] on div "Orders" at bounding box center [58, 120] width 117 height 21
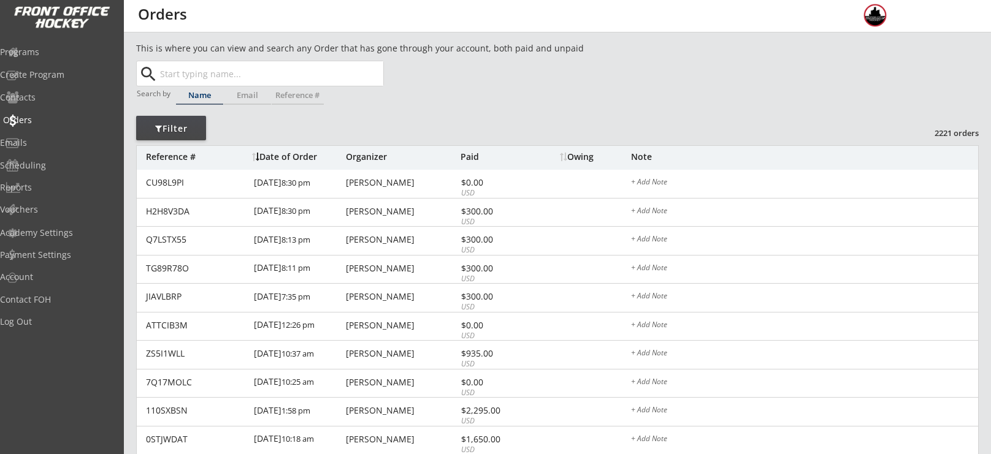
click at [32, 126] on div "Orders" at bounding box center [58, 120] width 117 height 21
click at [63, 110] on div "Orders" at bounding box center [58, 120] width 117 height 21
click at [52, 117] on div "Orders" at bounding box center [58, 120] width 110 height 9
click at [47, 55] on div "Programs" at bounding box center [58, 52] width 110 height 9
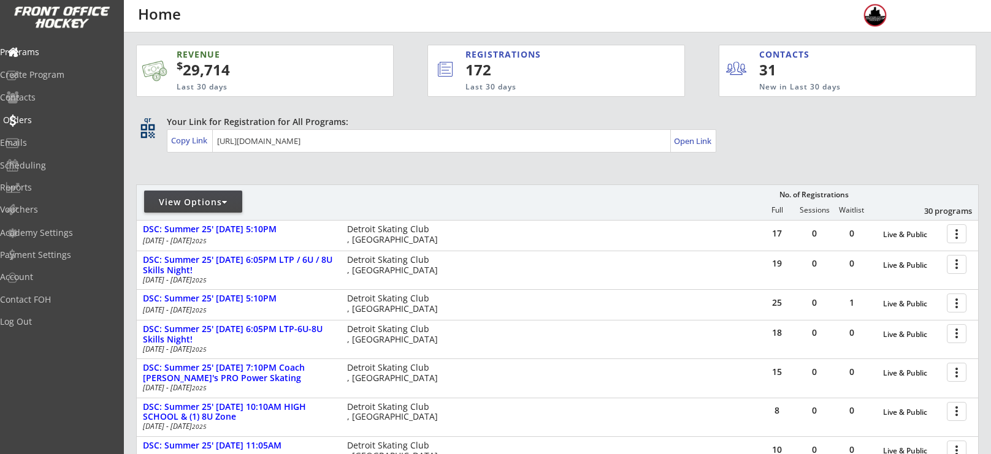
click at [42, 118] on div "Orders" at bounding box center [58, 120] width 110 height 9
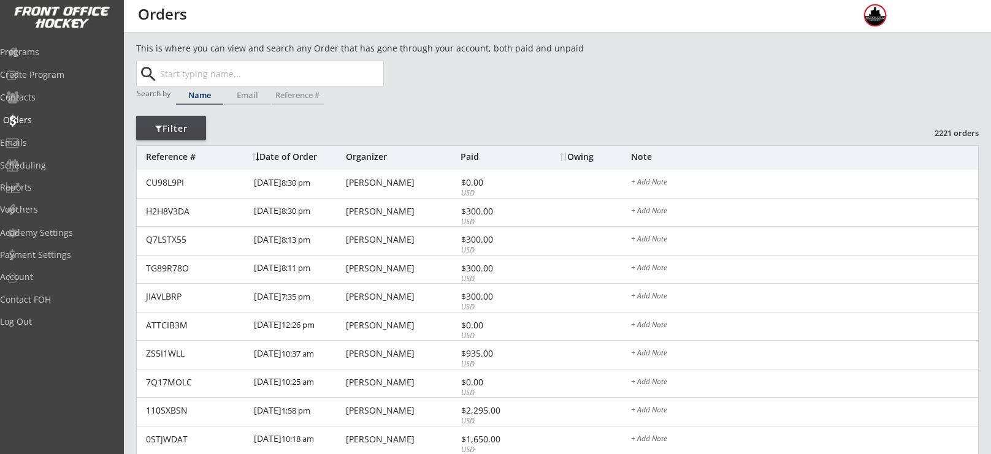
click at [42, 118] on div "Orders" at bounding box center [58, 120] width 110 height 9
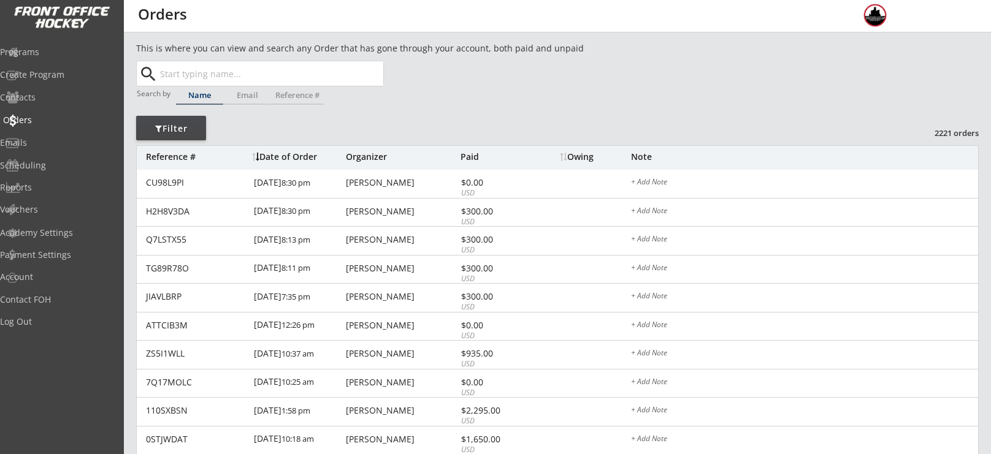
click at [42, 118] on div "Orders" at bounding box center [58, 120] width 110 height 9
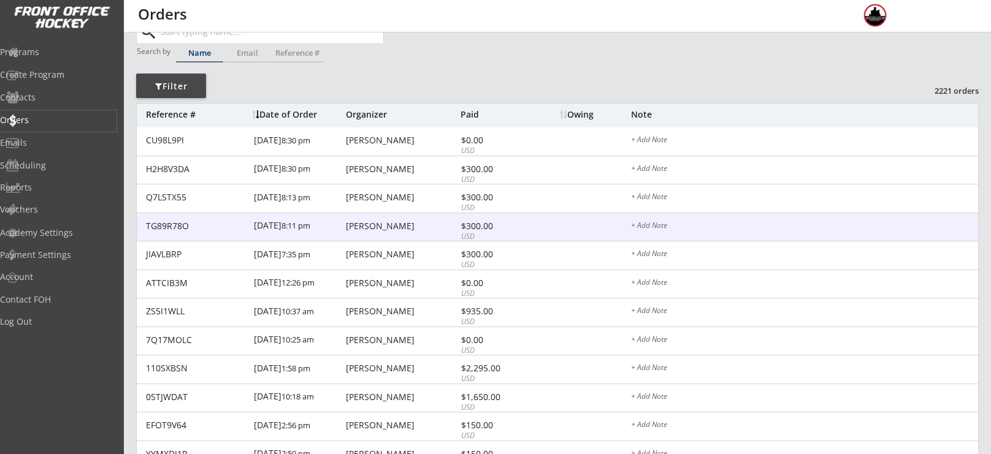
scroll to position [42, 0]
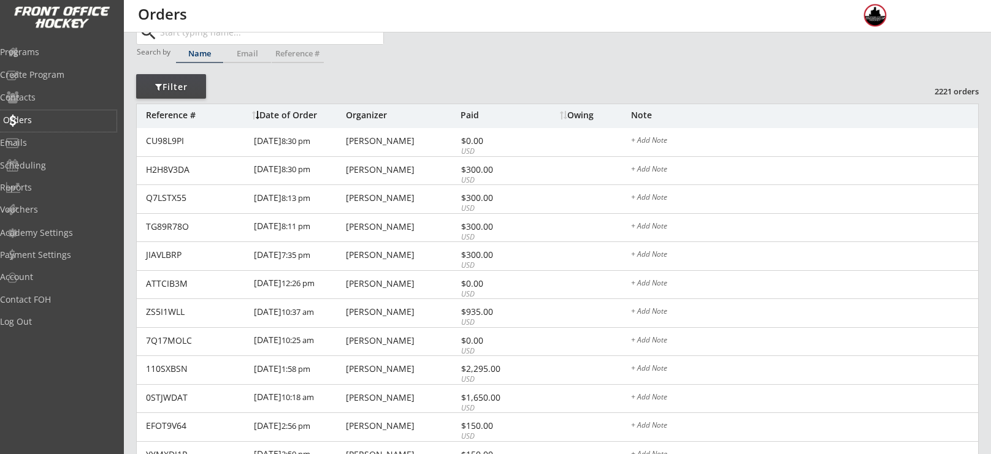
click at [68, 120] on div "Orders" at bounding box center [58, 120] width 110 height 9
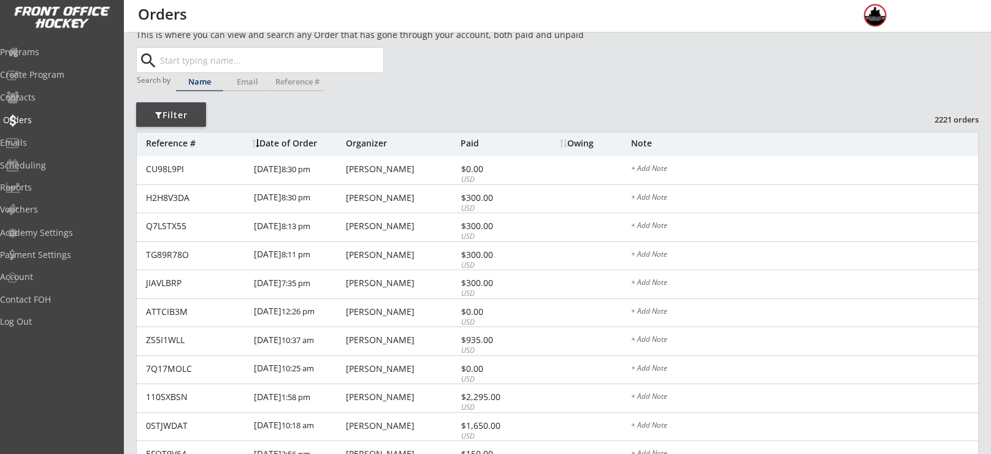
scroll to position [0, 0]
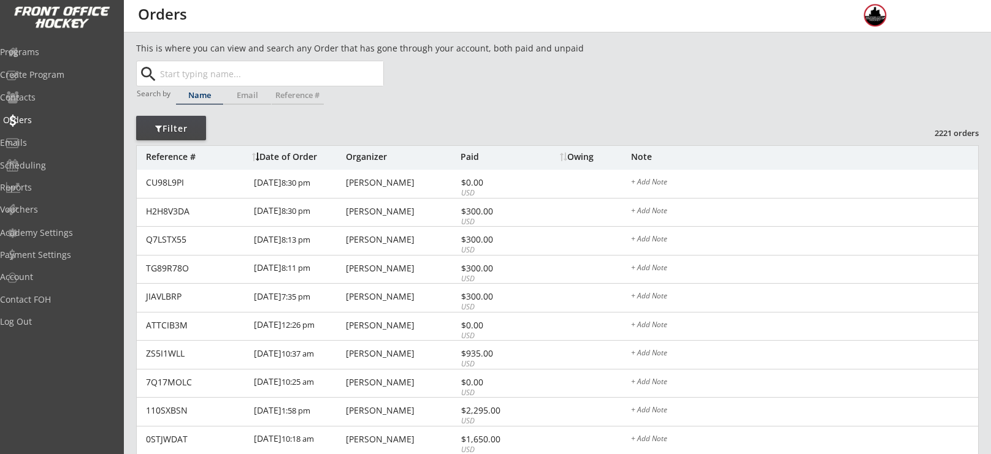
click at [68, 120] on div "Orders" at bounding box center [58, 120] width 110 height 9
click at [59, 48] on div "Programs" at bounding box center [58, 52] width 110 height 9
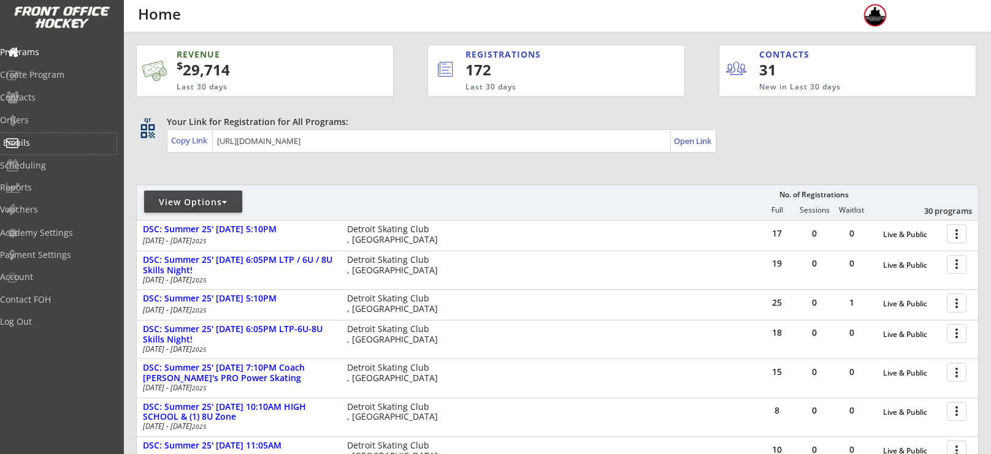
click at [51, 148] on div "Emails" at bounding box center [58, 143] width 117 height 21
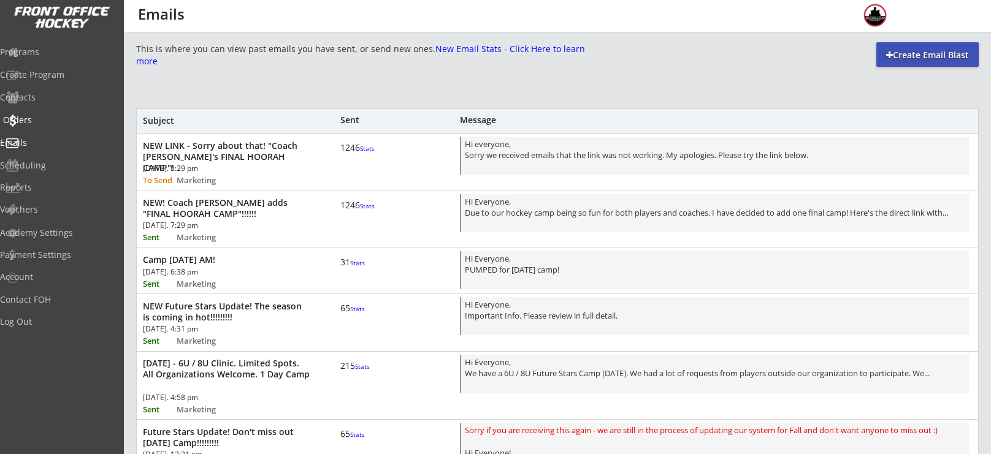
click at [47, 116] on div "Orders" at bounding box center [58, 120] width 110 height 9
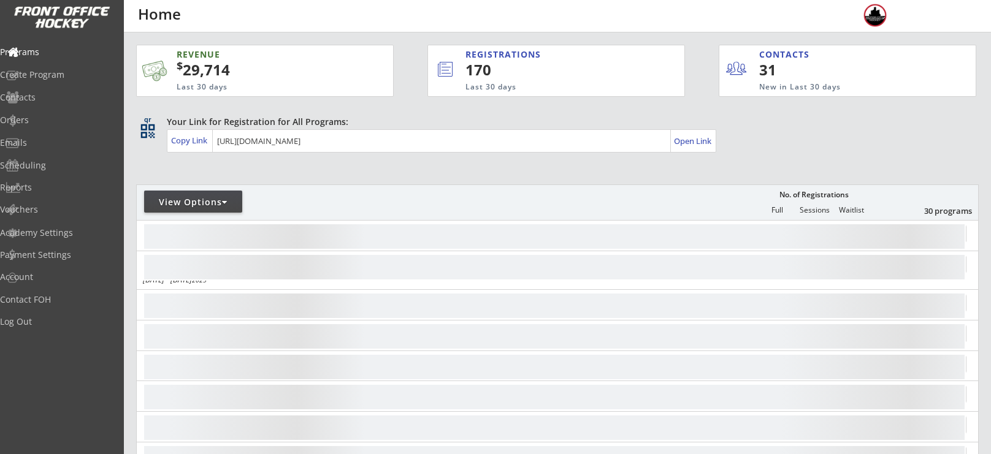
click at [210, 202] on div "View Options" at bounding box center [193, 202] width 98 height 12
select select ""Upcoming Programs""
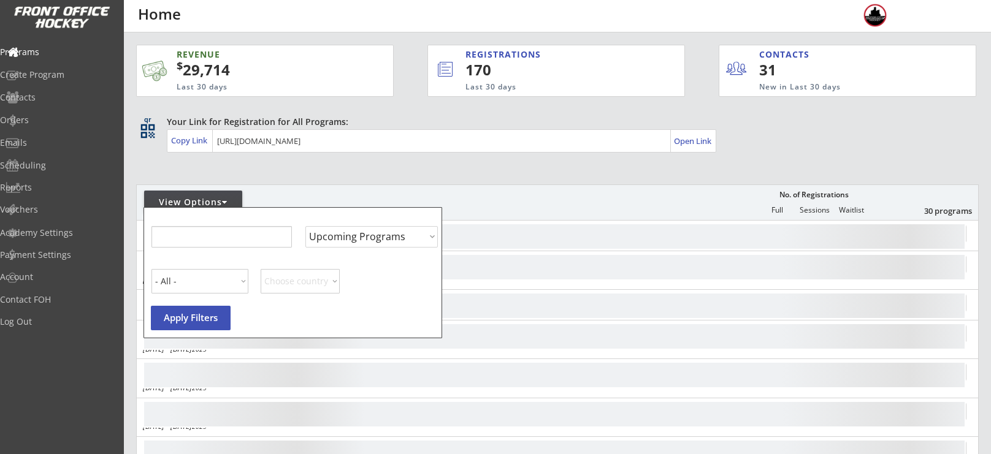
select select ""Upcoming Programs""
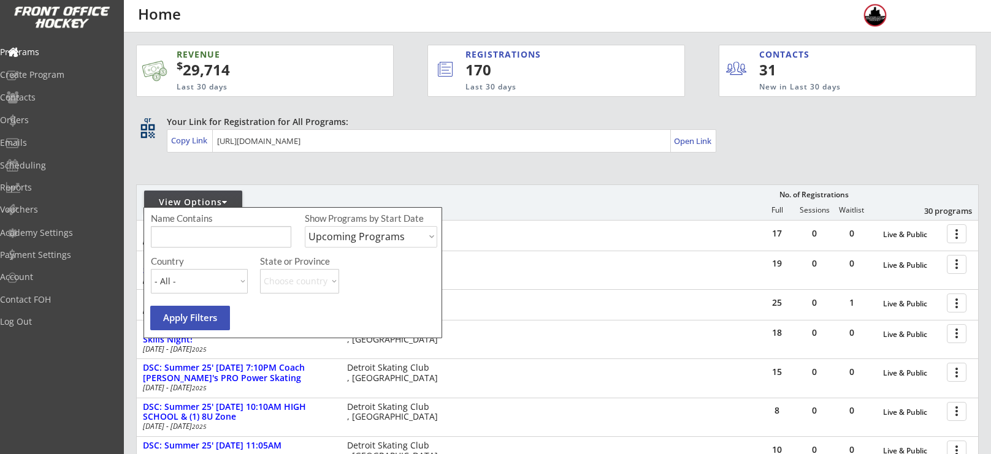
click at [220, 227] on input "input" at bounding box center [221, 236] width 140 height 21
type input "camp"
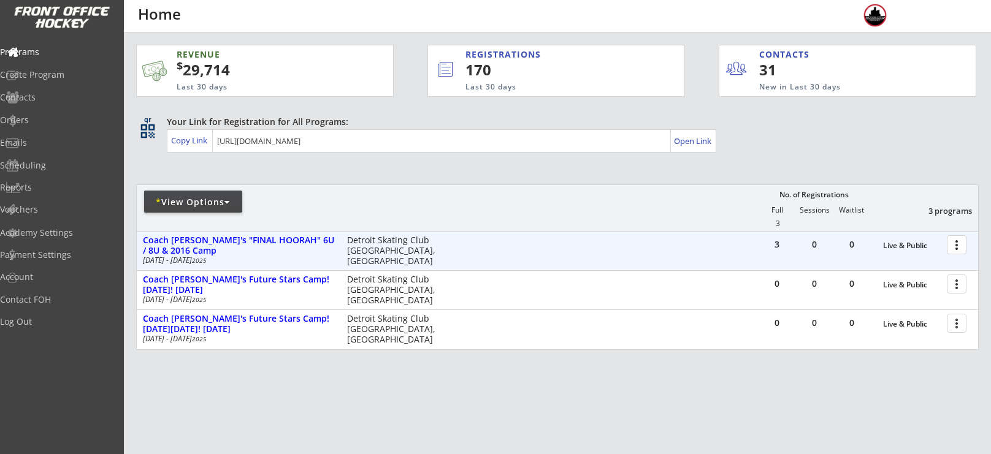
click at [960, 243] on div at bounding box center [958, 244] width 21 height 21
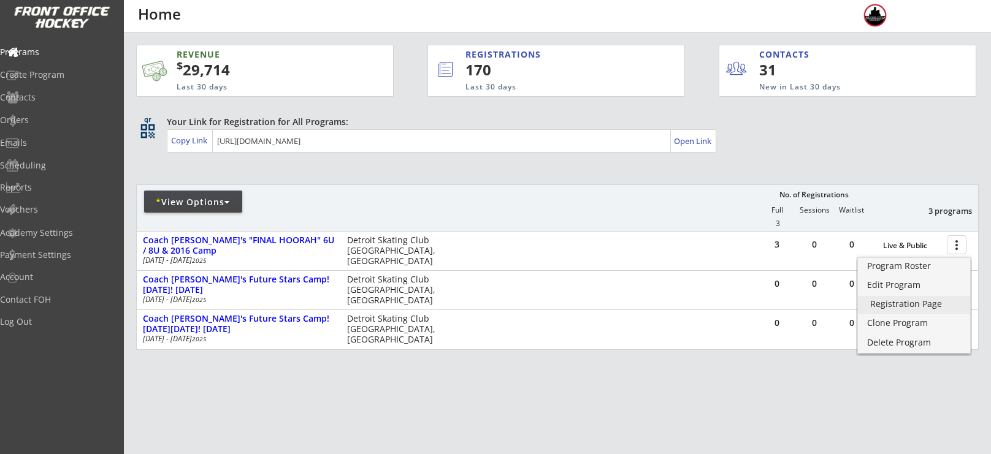
click at [911, 301] on div "Registration Page" at bounding box center [914, 304] width 88 height 9
click at [56, 126] on div "Orders" at bounding box center [58, 120] width 117 height 21
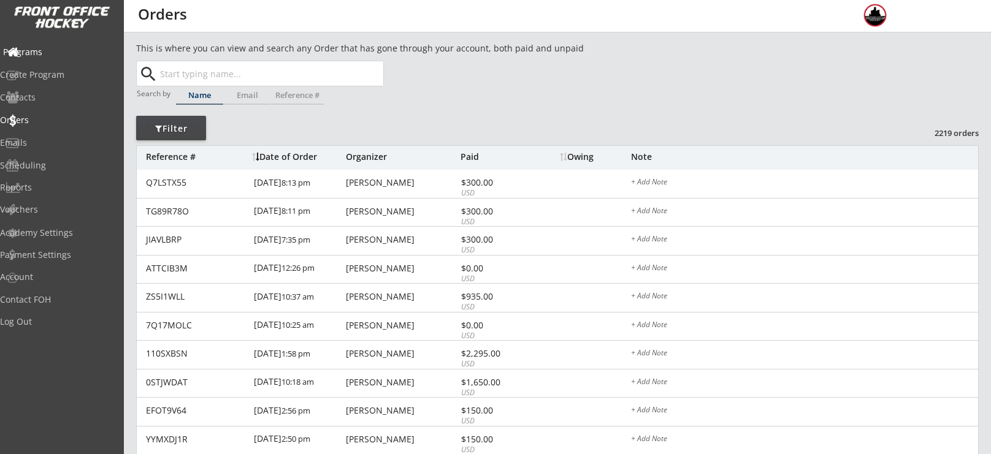
click at [60, 48] on div "Programs" at bounding box center [58, 52] width 110 height 9
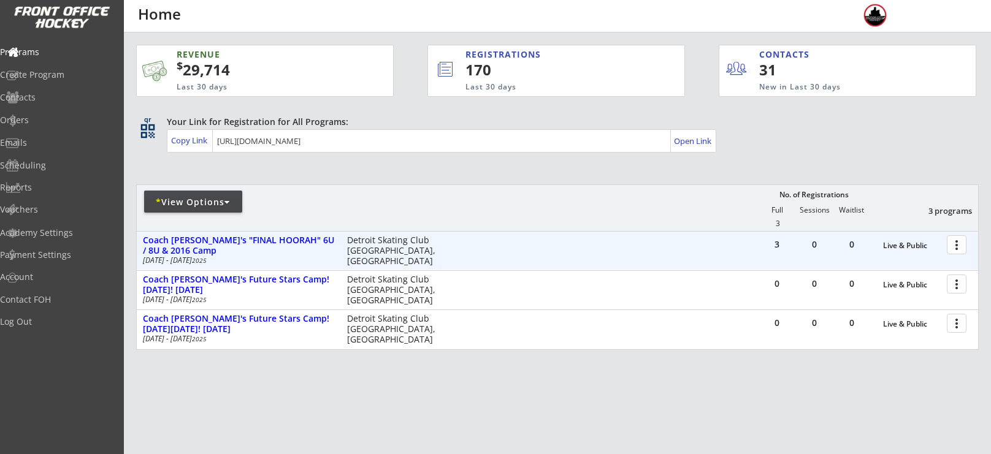
click at [959, 244] on div at bounding box center [958, 244] width 21 height 21
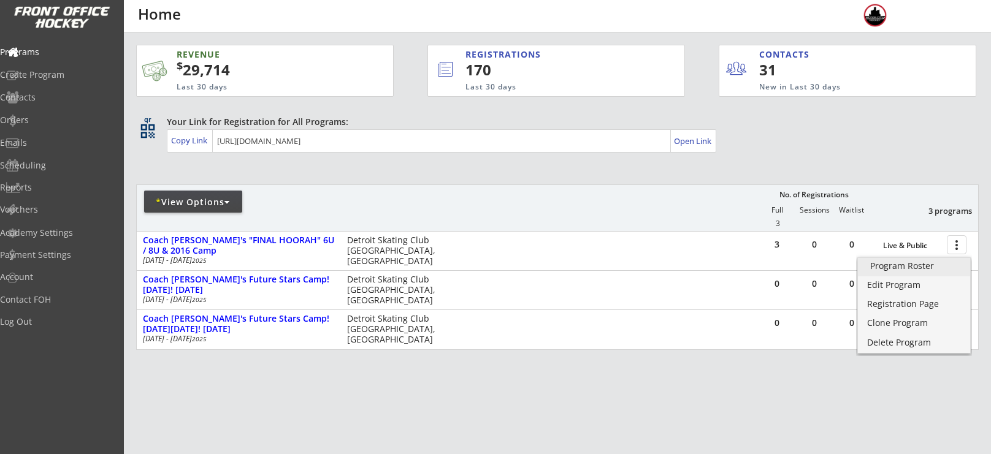
click at [926, 269] on div "Program Roster" at bounding box center [914, 266] width 88 height 9
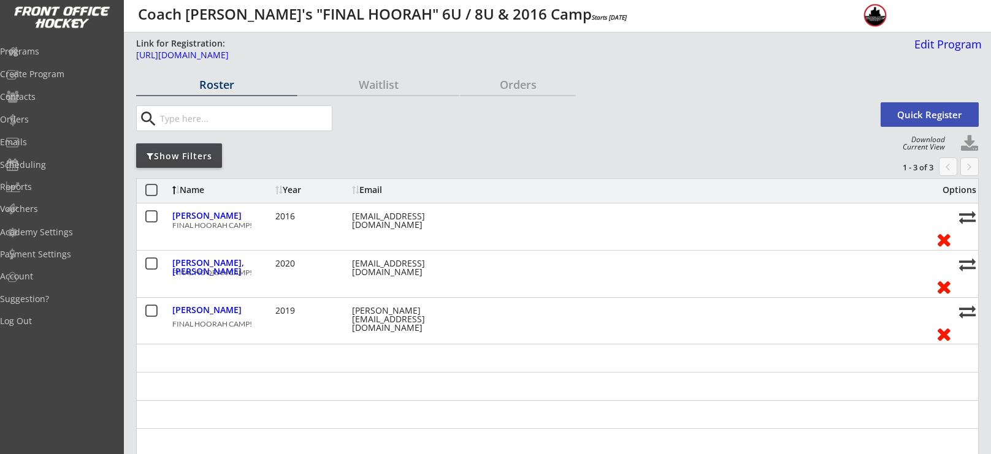
click at [923, 110] on button "Quick Register" at bounding box center [930, 114] width 98 height 25
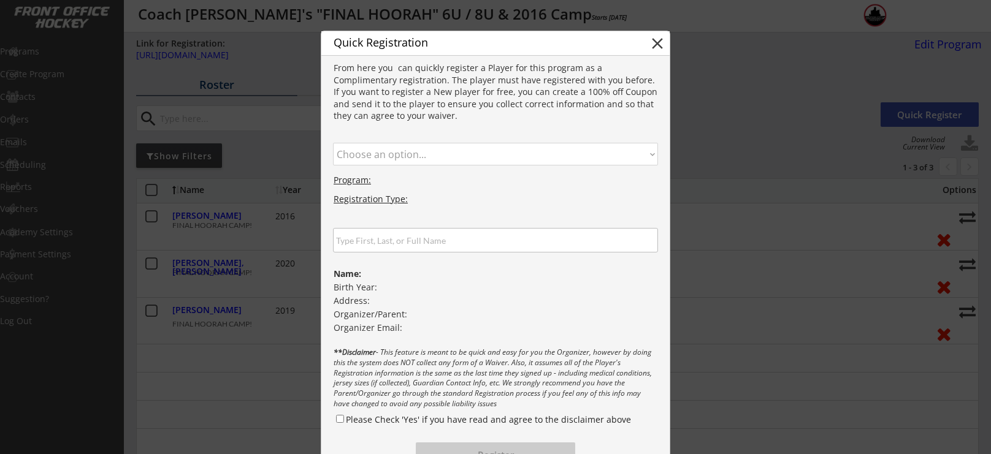
click at [476, 148] on select "Choose an option... FINAL HOORAH CAMP!" at bounding box center [495, 154] width 325 height 23
select select ""1348695171700984260__LOOKUP__1755038641000x616541463432396800""
click at [333, 143] on select "Choose an option... FINAL HOORAH CAMP!" at bounding box center [495, 154] width 325 height 23
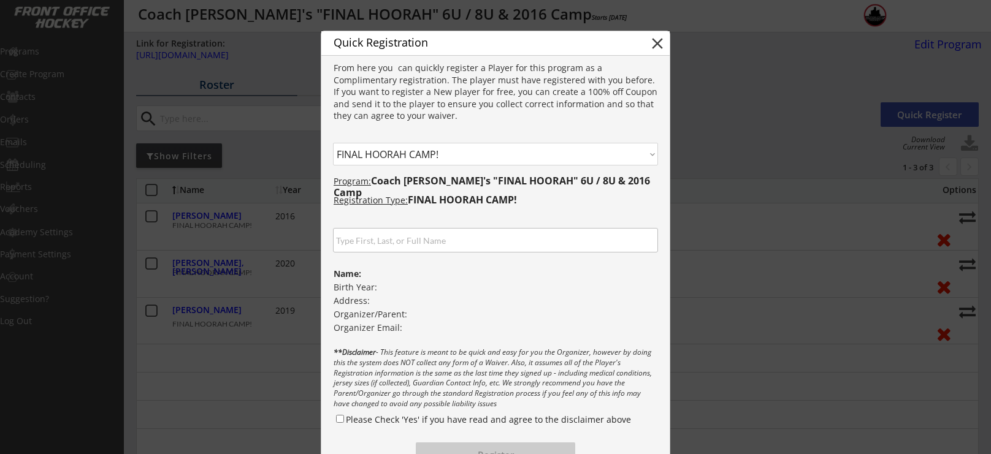
click at [413, 239] on input "input" at bounding box center [495, 240] width 325 height 25
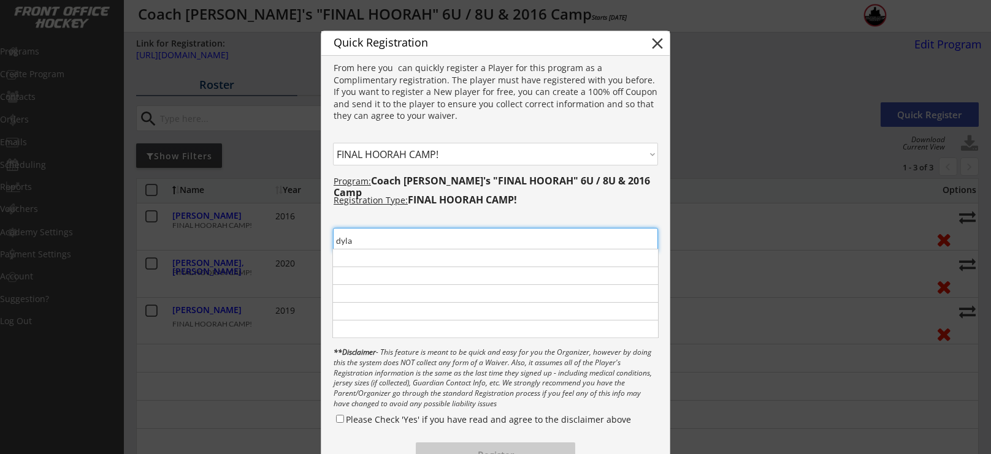
type input "dylan"
type input "Dylan mihelic"
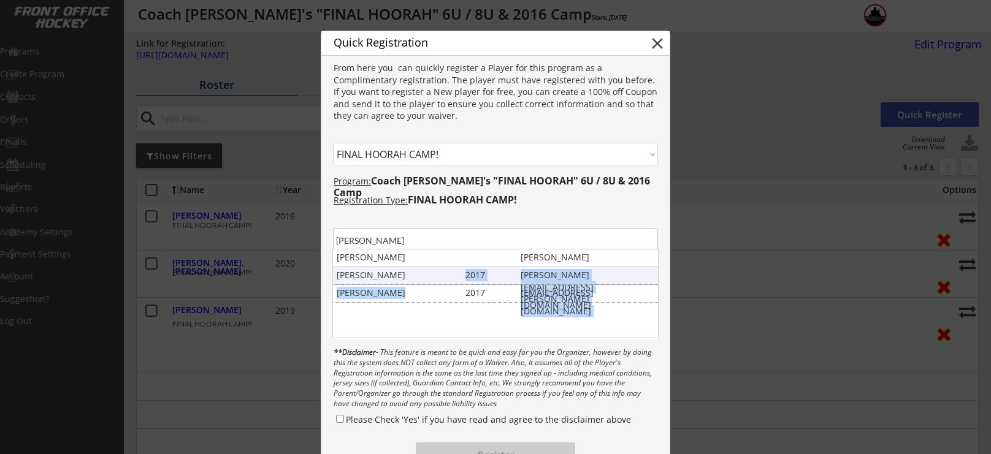
drag, startPoint x: 388, startPoint y: 289, endPoint x: 391, endPoint y: 273, distance: 16.7
click at [391, 273] on div "Dylan Mihelic ashley.mihelic@gmail.com Dylan Mihelic 2017 ashley.mihelic@gmail.…" at bounding box center [495, 295] width 325 height 90
click at [391, 273] on div "Dylan Mihelic" at bounding box center [398, 275] width 123 height 12
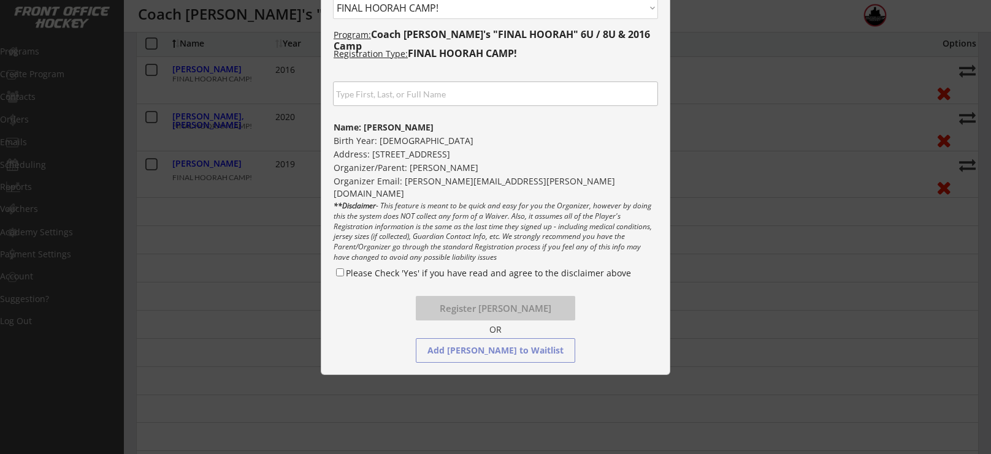
scroll to position [150, 0]
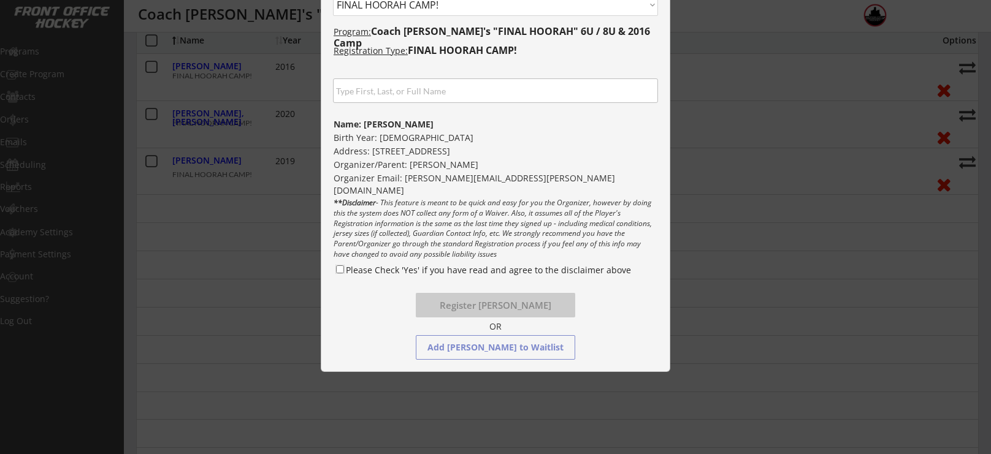
click at [339, 267] on input "Please Check 'Yes' if you have read and agree to the disclaimer above" at bounding box center [340, 270] width 8 height 8
checkbox input "true"
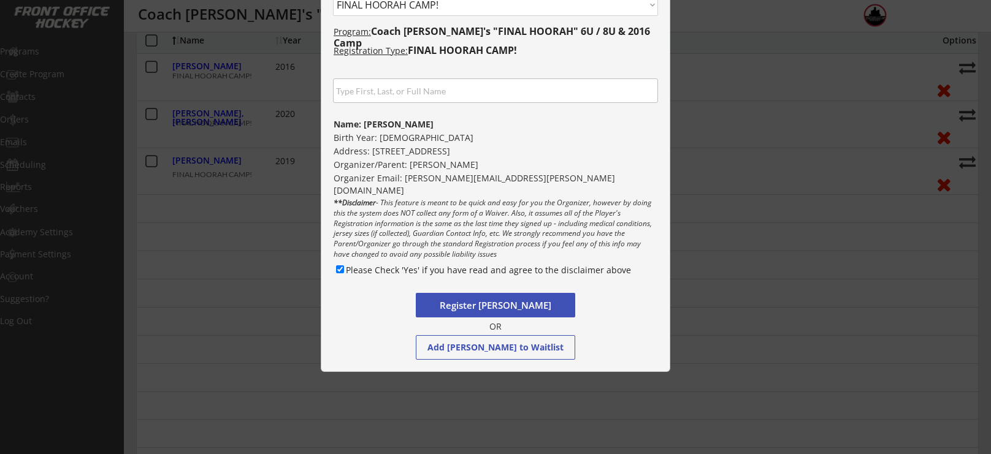
click at [508, 316] on div "Register Dylan Mihelic Add Dylan Mihelic to Waitlist OR" at bounding box center [495, 326] width 159 height 67
click at [508, 315] on button "Register Dylan Mihelic" at bounding box center [495, 305] width 159 height 25
select select ""PLACEHOLDER_1427118222253""
checkbox input "false"
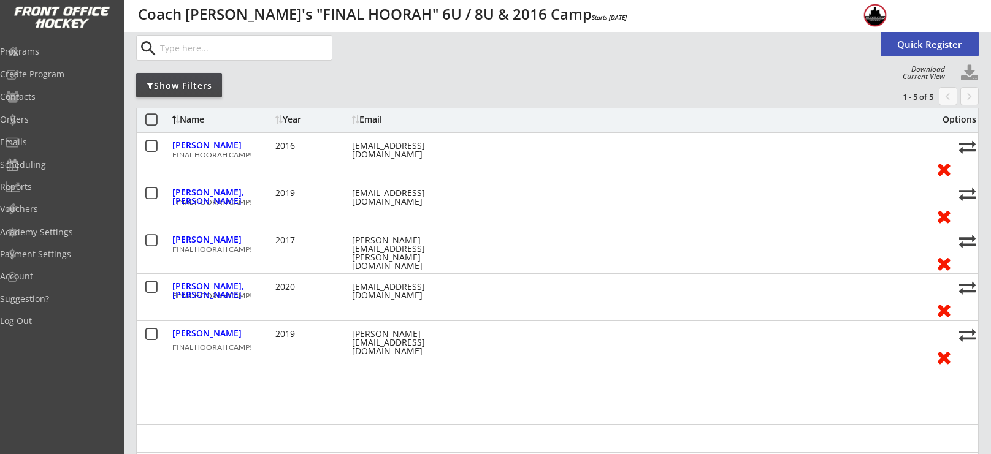
scroll to position [84, 0]
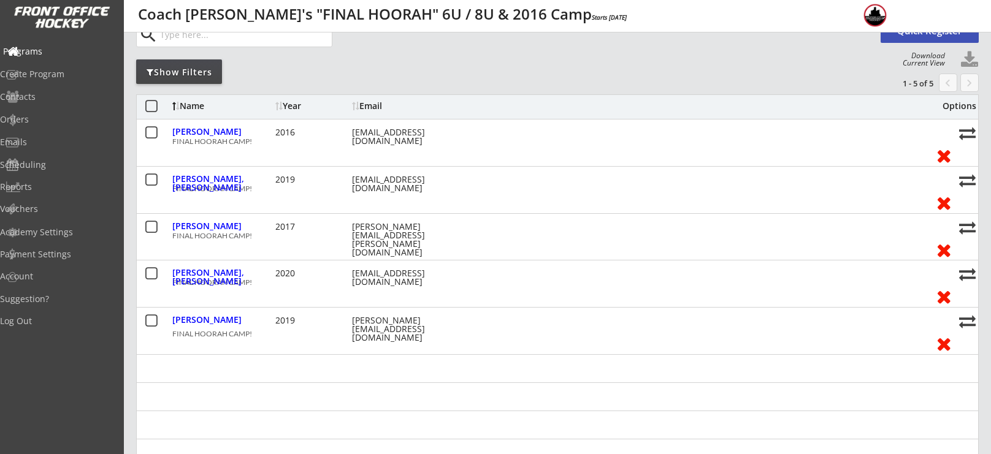
click at [32, 56] on div "Programs" at bounding box center [58, 51] width 110 height 9
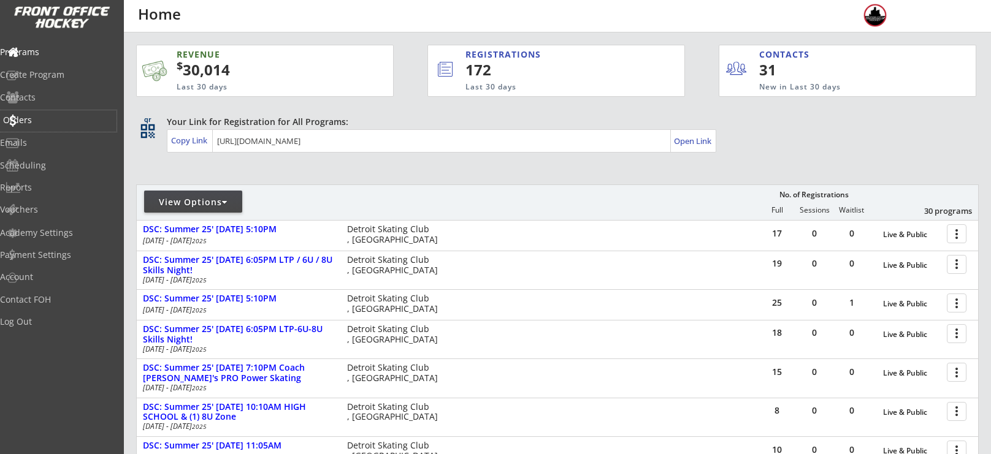
click at [53, 121] on div "Orders" at bounding box center [58, 120] width 110 height 9
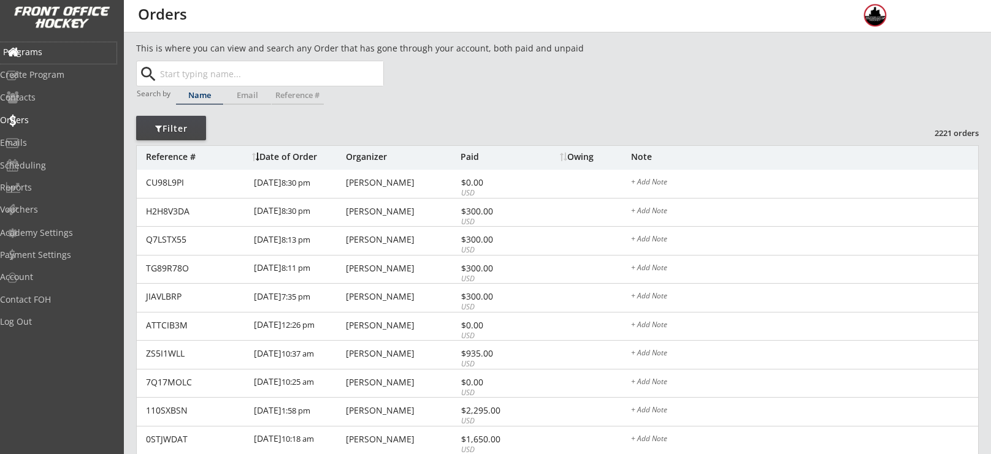
click at [45, 48] on div "Programs" at bounding box center [58, 52] width 110 height 9
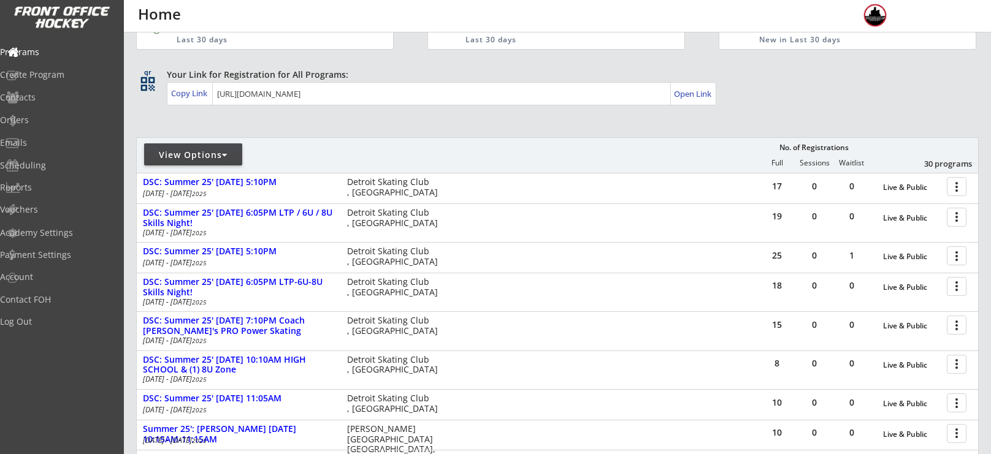
scroll to position [49, 0]
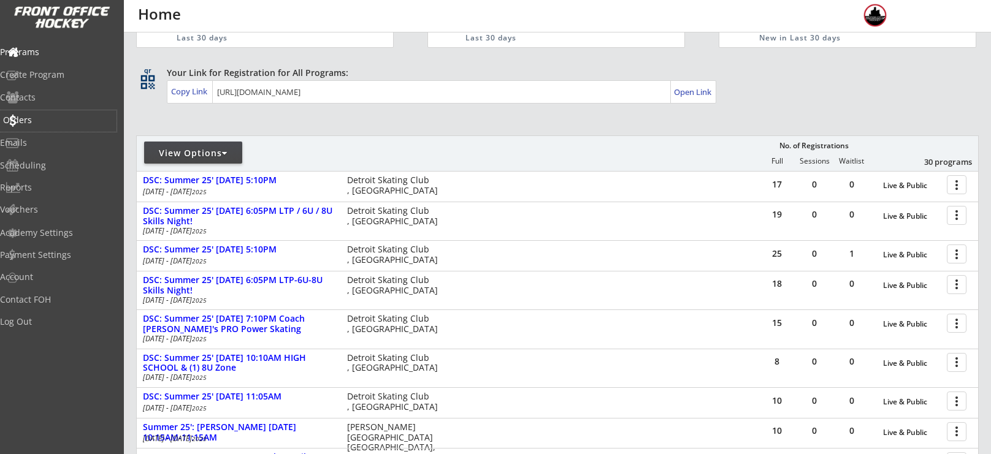
click at [39, 124] on div "Orders" at bounding box center [58, 120] width 110 height 9
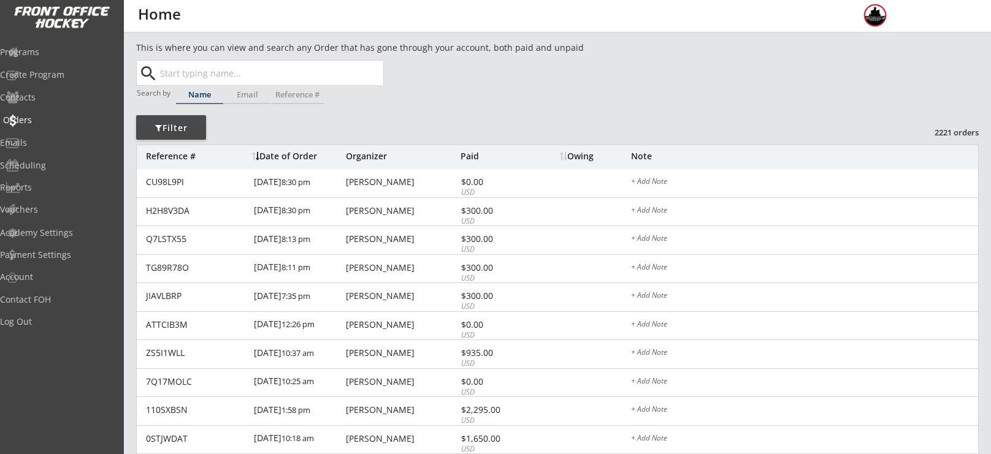
click at [39, 124] on div "Orders" at bounding box center [58, 120] width 110 height 9
click at [46, 117] on div "Orders" at bounding box center [58, 120] width 110 height 9
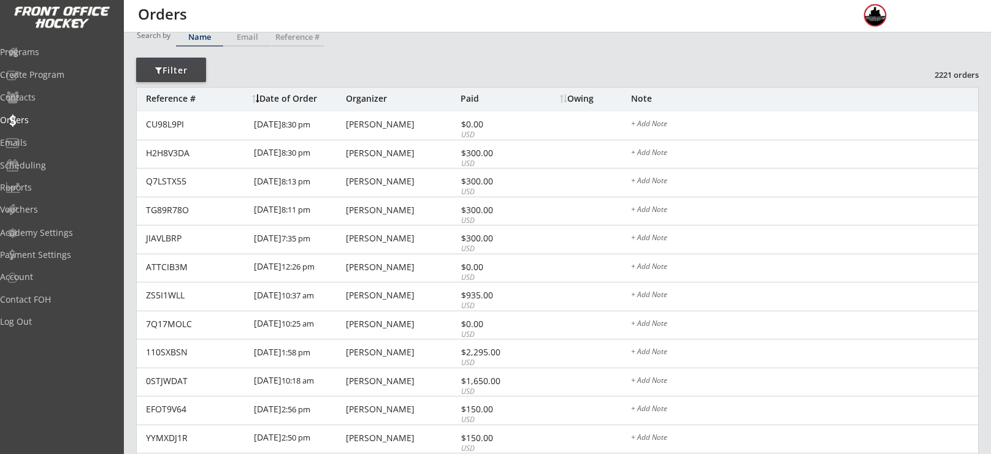
scroll to position [80, 0]
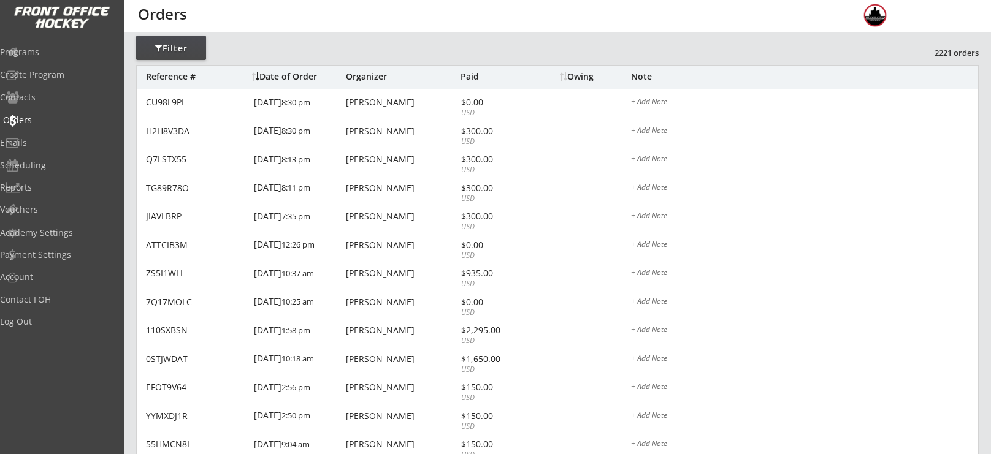
click at [52, 116] on div "Orders" at bounding box center [58, 120] width 110 height 9
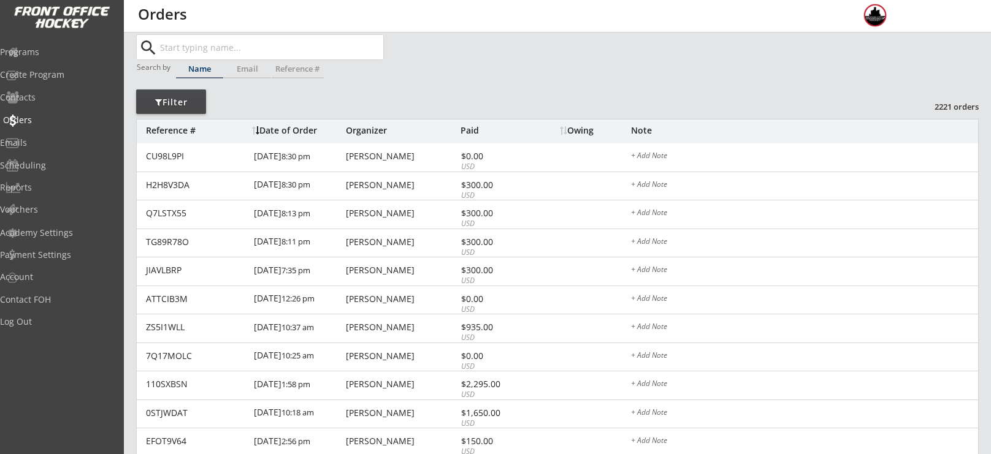
scroll to position [0, 0]
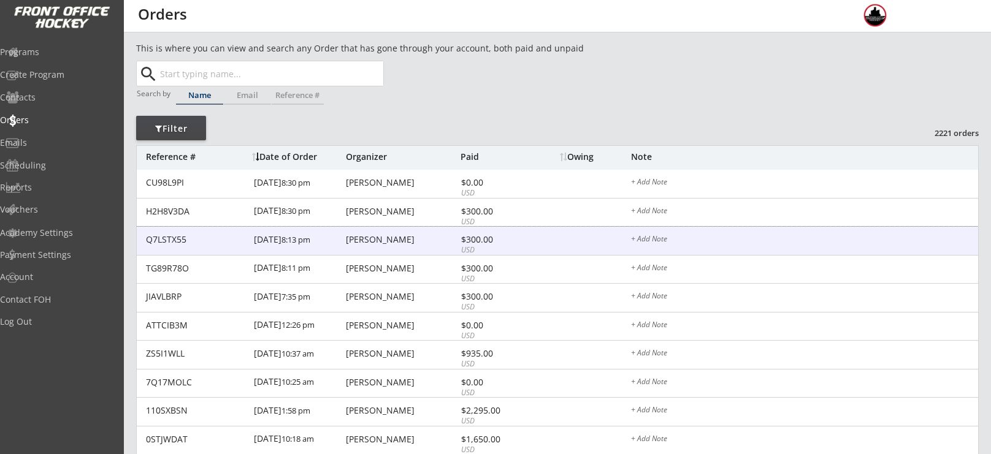
click at [383, 245] on div "Q7LSTX55 8/12/25 8:13 pm Samantha Chyette $300.00 USD + Add Note" at bounding box center [557, 241] width 841 height 29
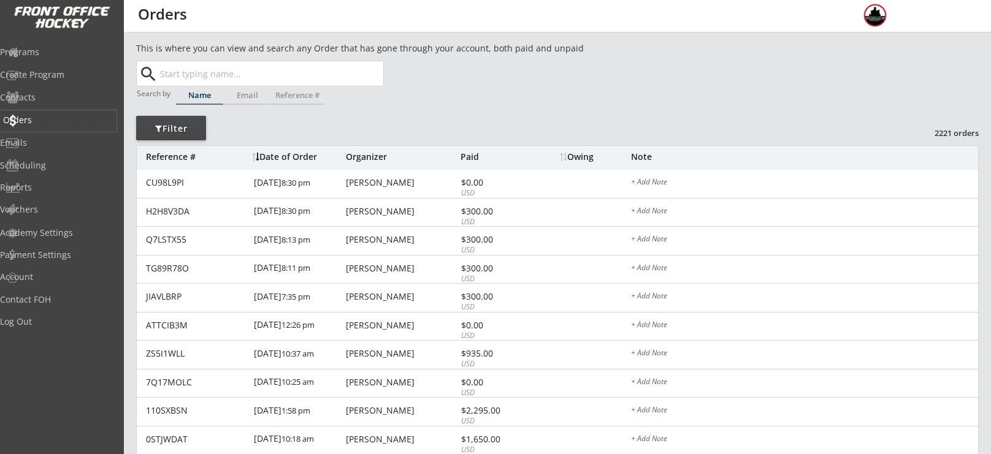
click at [45, 122] on div "Orders" at bounding box center [58, 120] width 110 height 9
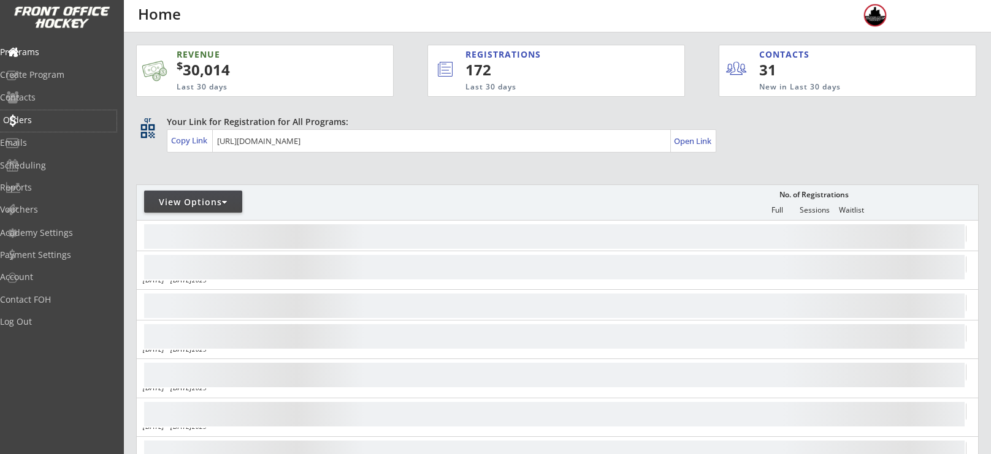
click at [54, 117] on div "Orders" at bounding box center [58, 120] width 110 height 9
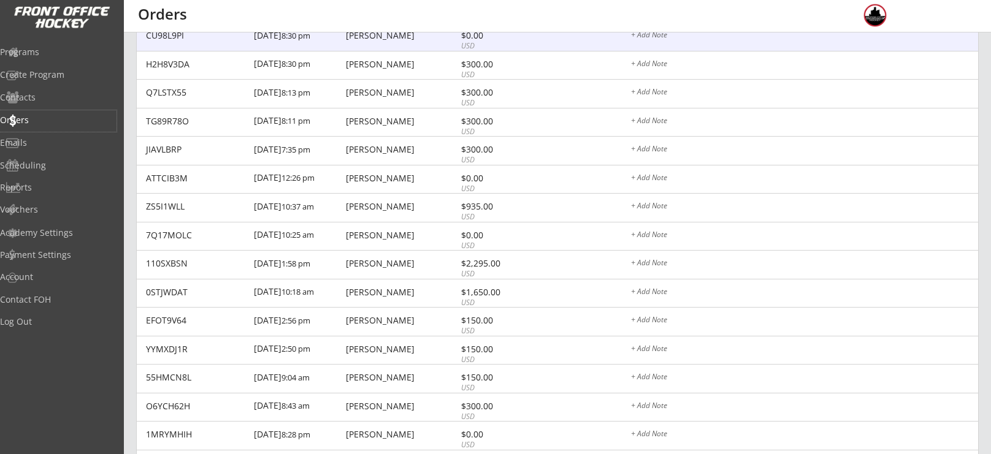
scroll to position [143, 0]
